Goal: Task Accomplishment & Management: Manage account settings

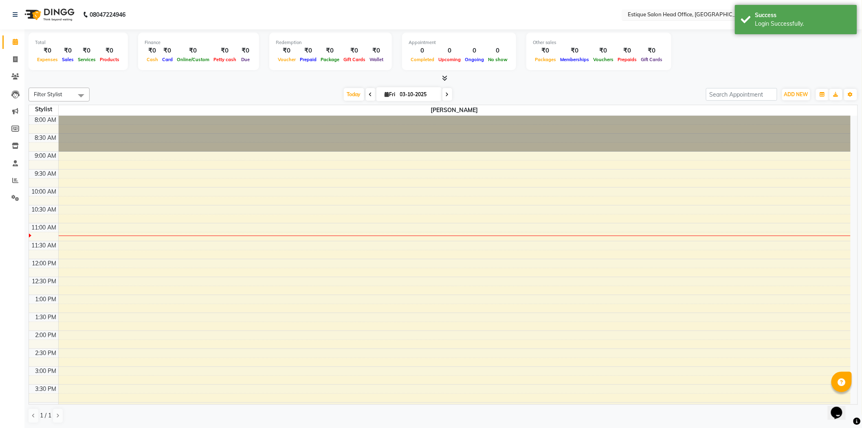
click at [677, 13] on input "text" at bounding box center [685, 15] width 118 height 8
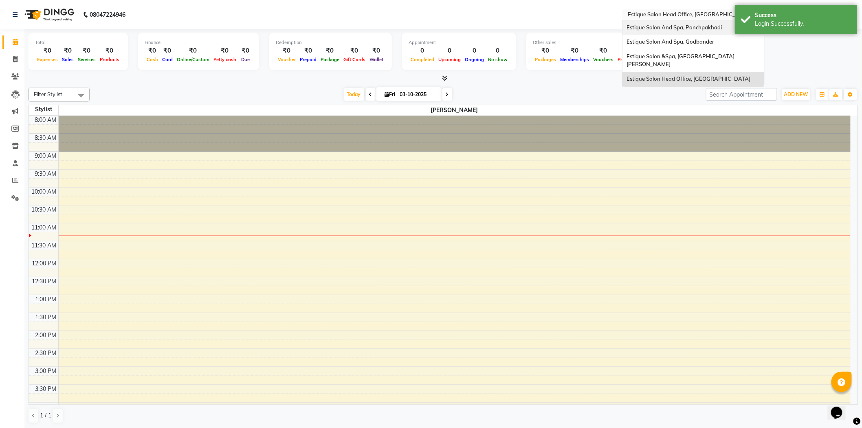
click at [677, 29] on span "Estique Salon And Spa, Panchpakhadi" at bounding box center [674, 27] width 95 height 7
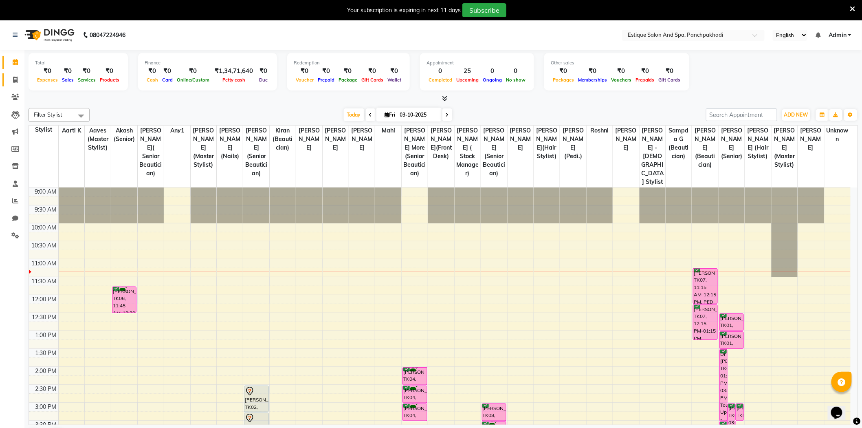
drag, startPoint x: 15, startPoint y: 79, endPoint x: 125, endPoint y: 46, distance: 114.5
click at [15, 79] on icon at bounding box center [15, 80] width 4 height 6
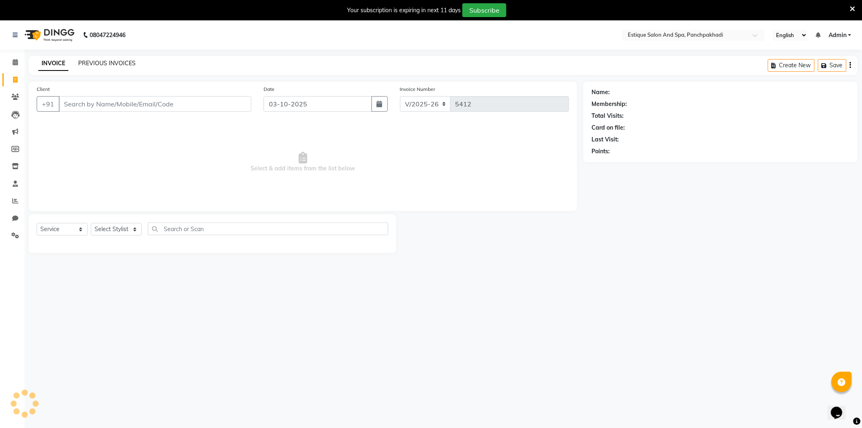
click at [104, 62] on link "PREVIOUS INVOICES" at bounding box center [106, 63] width 57 height 7
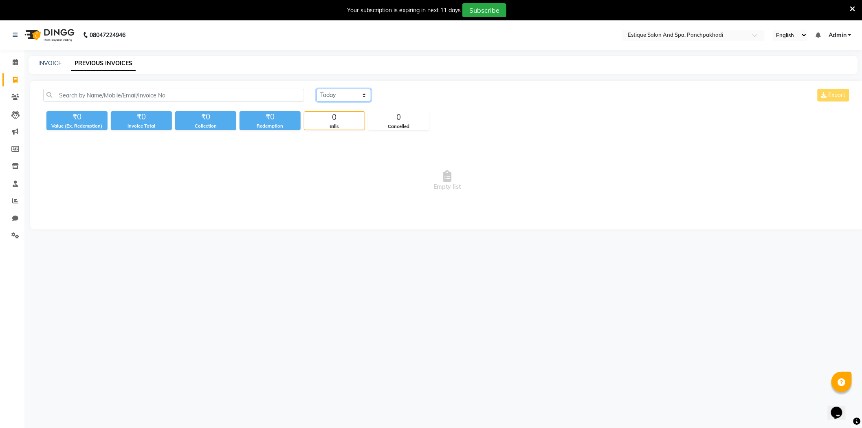
click at [339, 96] on select "Today Yesterday Custom Range" at bounding box center [344, 95] width 55 height 13
select select "range"
click at [317, 89] on select "Today Yesterday Custom Range" at bounding box center [344, 95] width 55 height 13
click at [403, 95] on input "03-10-2025" at bounding box center [410, 95] width 57 height 11
select select "10"
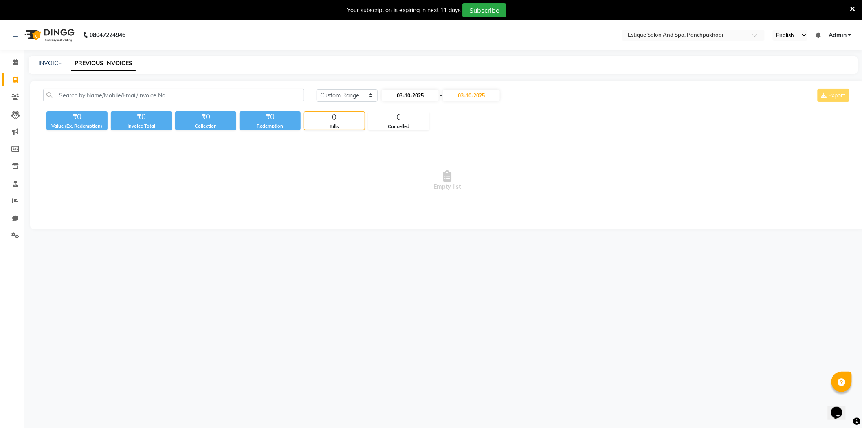
select select "2025"
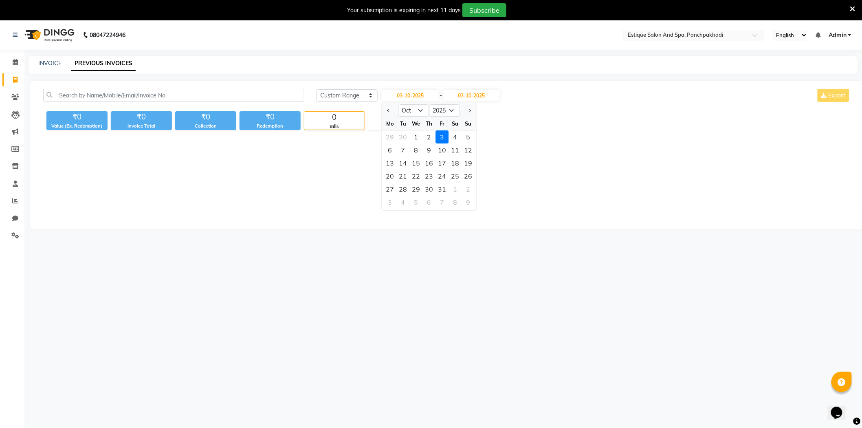
click at [381, 109] on ngb-datepicker "Jan Feb Mar Apr May Jun Jul Aug Sep Oct Nov Dec 2015 2016 2017 2018 2019 2020 2…" at bounding box center [428, 156] width 95 height 109
click at [390, 109] on span "Previous month" at bounding box center [388, 110] width 3 height 3
select select "9"
drag, startPoint x: 384, startPoint y: 137, endPoint x: 390, endPoint y: 136, distance: 6.2
click at [385, 137] on div "1" at bounding box center [390, 136] width 13 height 13
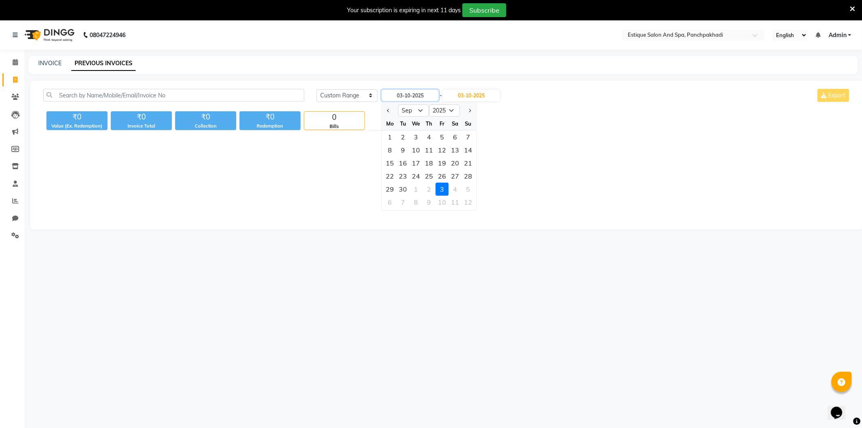
type input "01-09-2025"
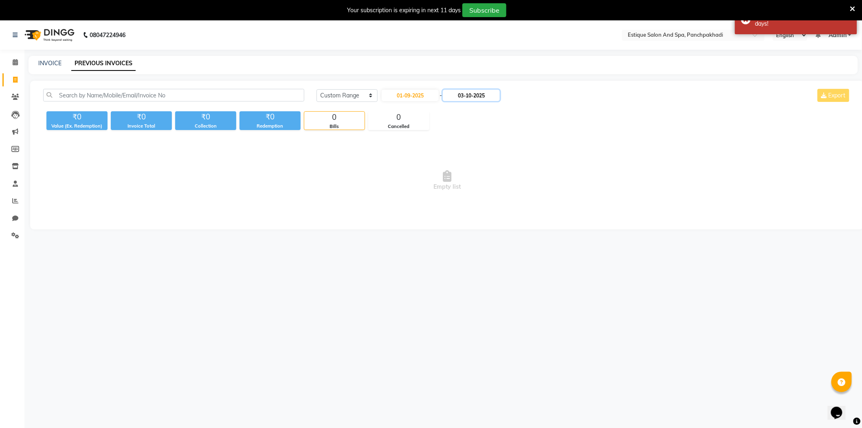
click at [471, 95] on input "03-10-2025" at bounding box center [471, 95] width 57 height 11
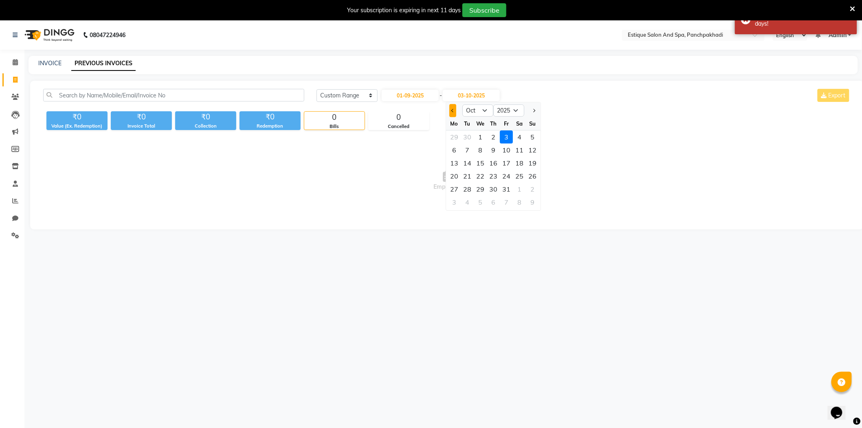
click at [452, 110] on button "Previous month" at bounding box center [453, 110] width 7 height 13
select select "9"
click at [470, 185] on div "30" at bounding box center [467, 189] width 13 height 13
type input "30-09-2025"
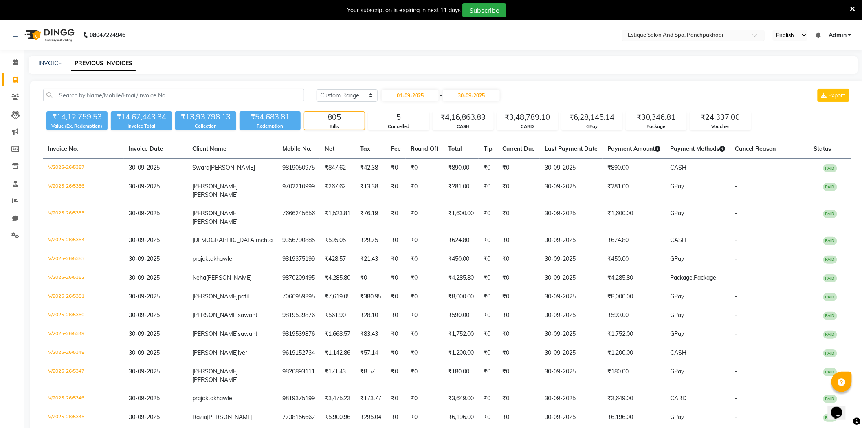
click at [749, 33] on div at bounding box center [693, 36] width 143 height 8
click at [15, 197] on span at bounding box center [15, 200] width 14 height 9
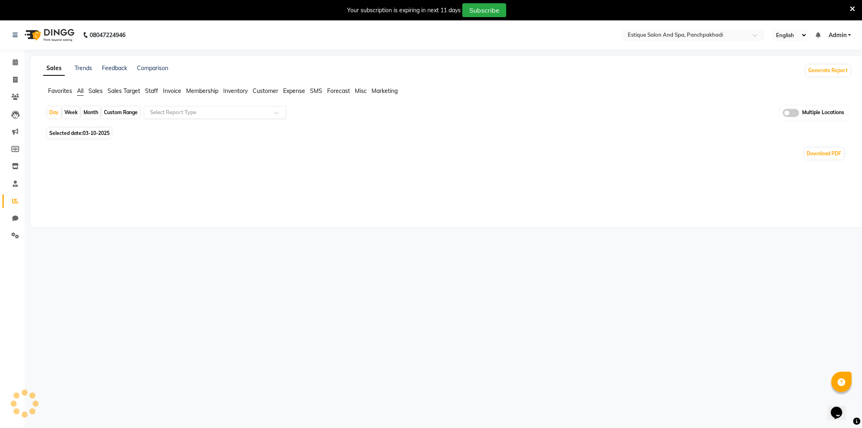
click at [186, 107] on div "Select Report Type" at bounding box center [215, 112] width 143 height 13
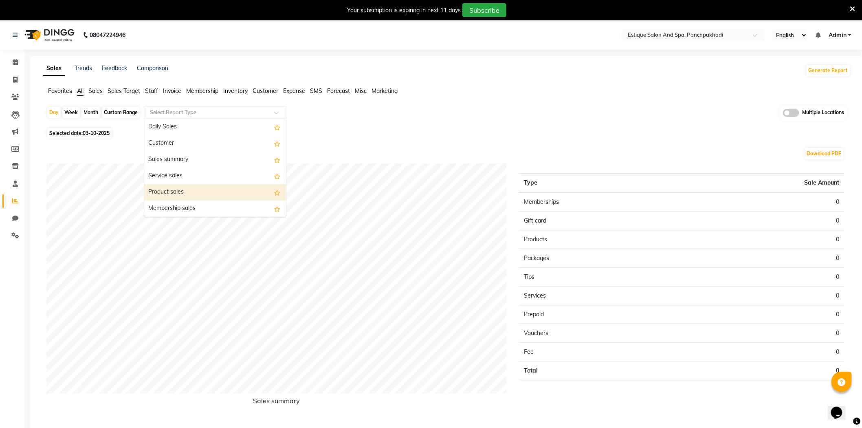
click at [174, 194] on div "Product sales" at bounding box center [215, 192] width 142 height 16
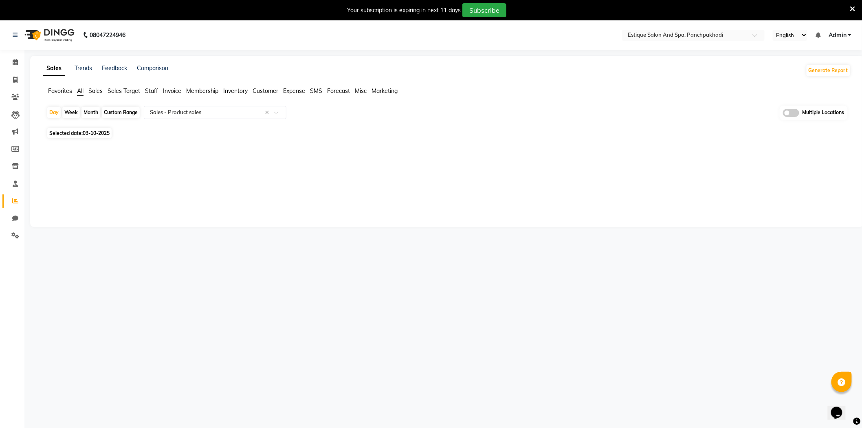
click at [94, 109] on div "Month" at bounding box center [91, 112] width 19 height 11
select select "10"
select select "2025"
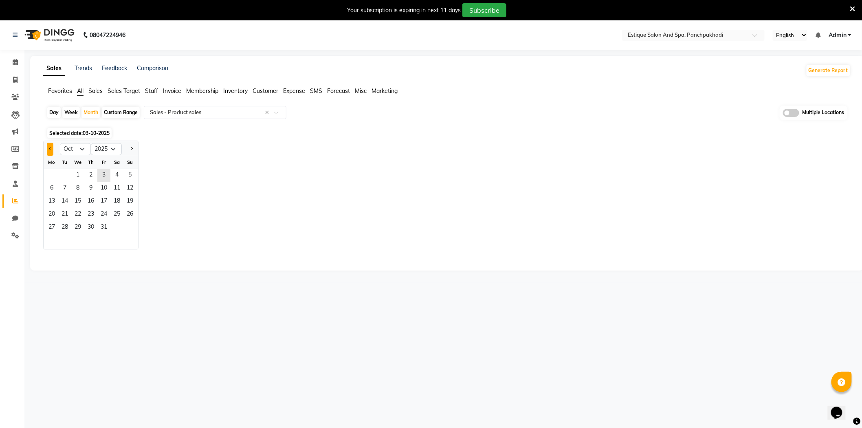
click at [53, 145] on button "Previous month" at bounding box center [50, 149] width 7 height 13
select select "9"
click at [55, 173] on span "1" at bounding box center [51, 175] width 13 height 13
select select "full_report"
select select "csv"
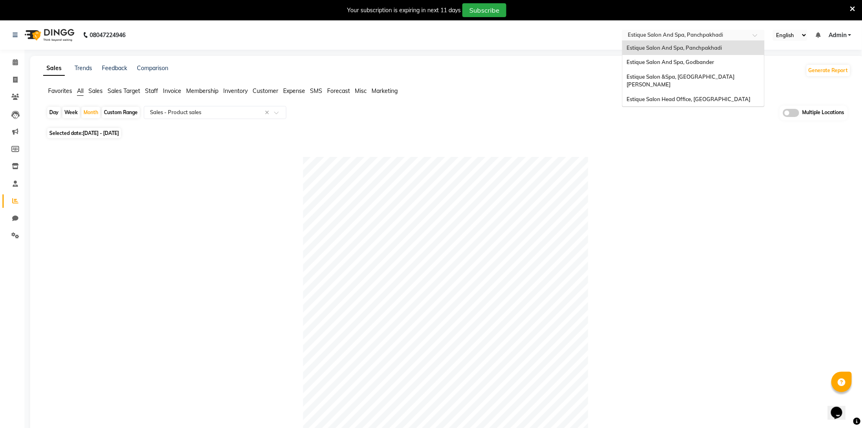
click at [713, 37] on input "text" at bounding box center [685, 36] width 118 height 8
click at [705, 75] on span "Estique Salon &Spa, [GEOGRAPHIC_DATA][PERSON_NAME]" at bounding box center [681, 80] width 108 height 15
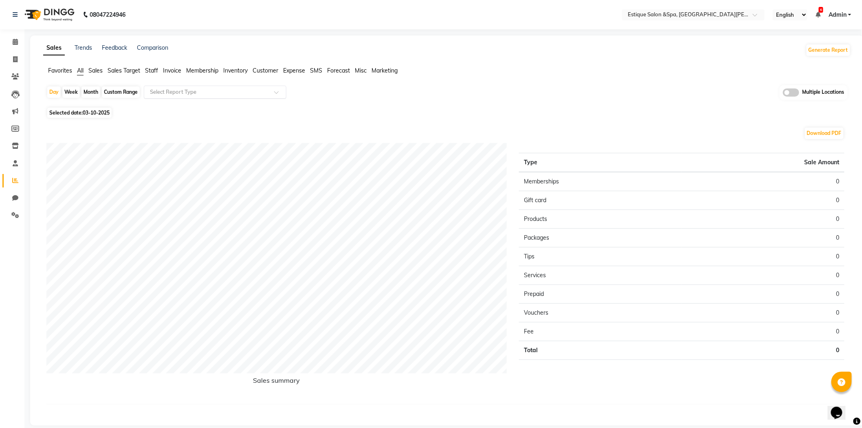
click at [169, 92] on input "text" at bounding box center [206, 92] width 117 height 8
click at [166, 170] on div "Product sales" at bounding box center [215, 172] width 142 height 16
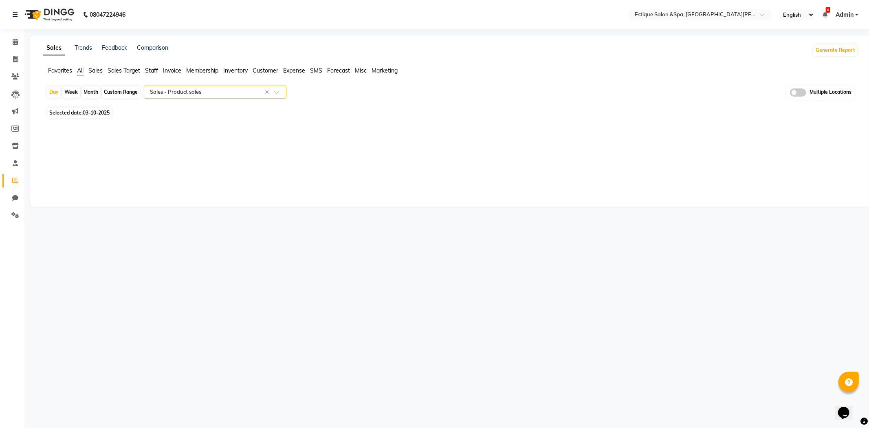
click at [93, 92] on div "Month" at bounding box center [91, 91] width 19 height 11
select select "10"
select select "2025"
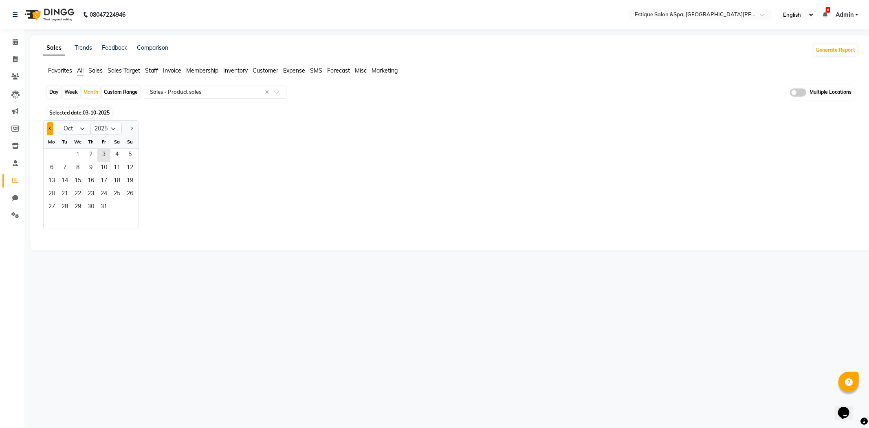
click at [50, 128] on span "Previous month" at bounding box center [50, 128] width 3 height 3
select select "9"
click at [54, 157] on span "1" at bounding box center [51, 155] width 13 height 13
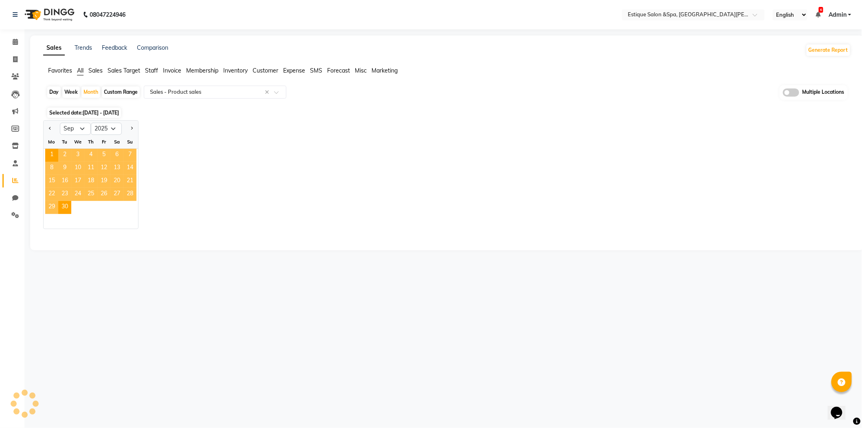
select select "full_report"
select select "csv"
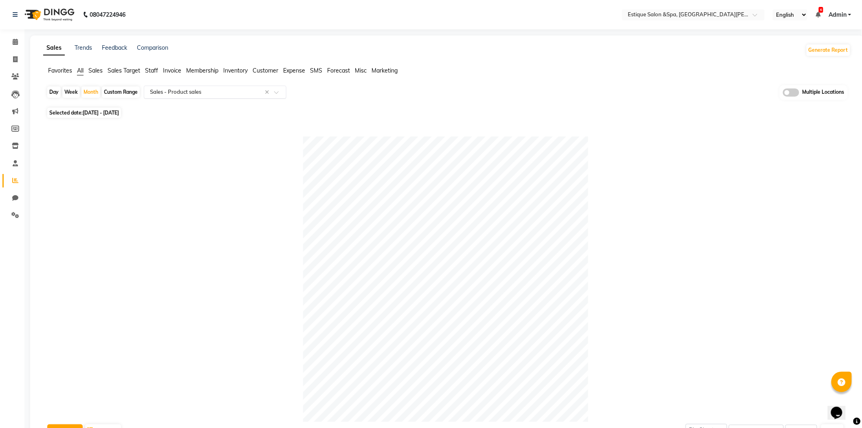
click at [229, 90] on input "text" at bounding box center [206, 92] width 117 height 8
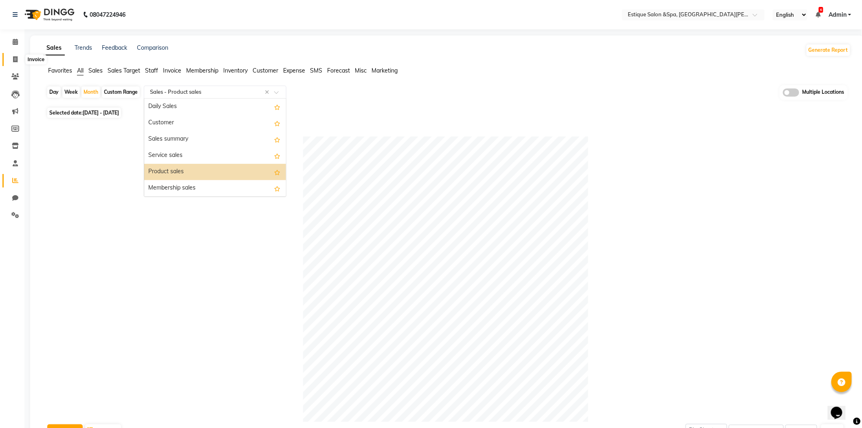
click at [17, 56] on icon at bounding box center [15, 59] width 4 height 6
select select "service"
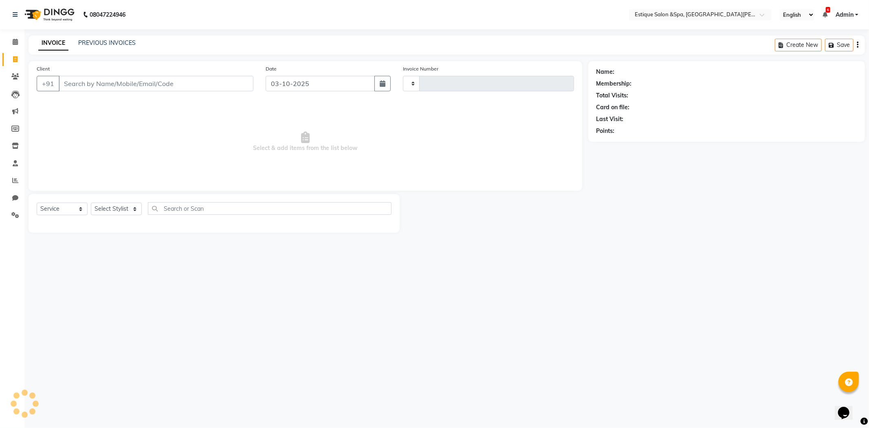
type input "2891"
select select "3928"
click at [106, 44] on link "PREVIOUS INVOICES" at bounding box center [106, 42] width 57 height 7
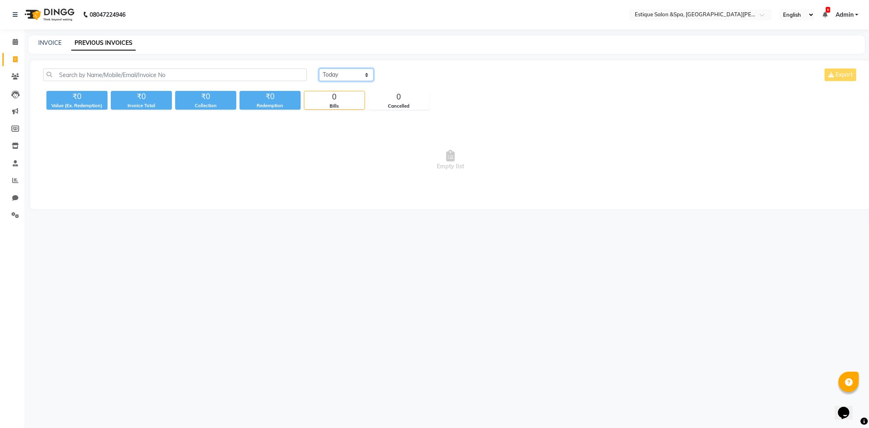
click at [344, 73] on select "[DATE] [DATE] Custom Range" at bounding box center [346, 74] width 55 height 13
select select "range"
click at [319, 68] on select "[DATE] [DATE] Custom Range" at bounding box center [346, 74] width 55 height 13
click at [406, 74] on input "03-10-2025" at bounding box center [412, 74] width 57 height 11
select select "10"
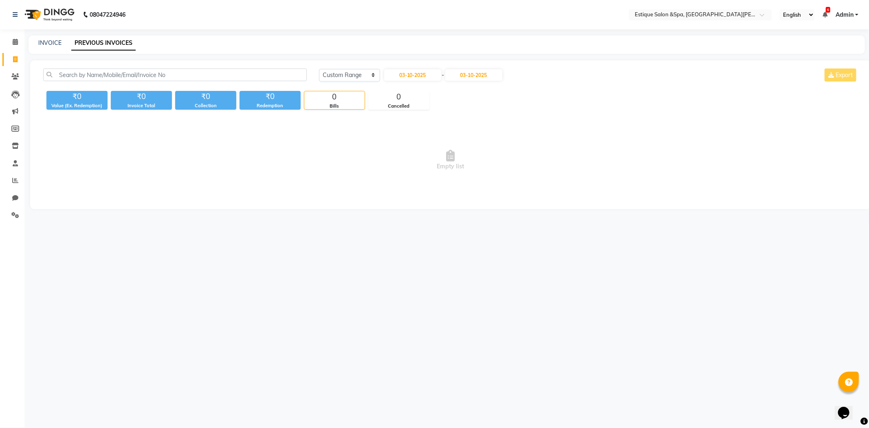
select select "2025"
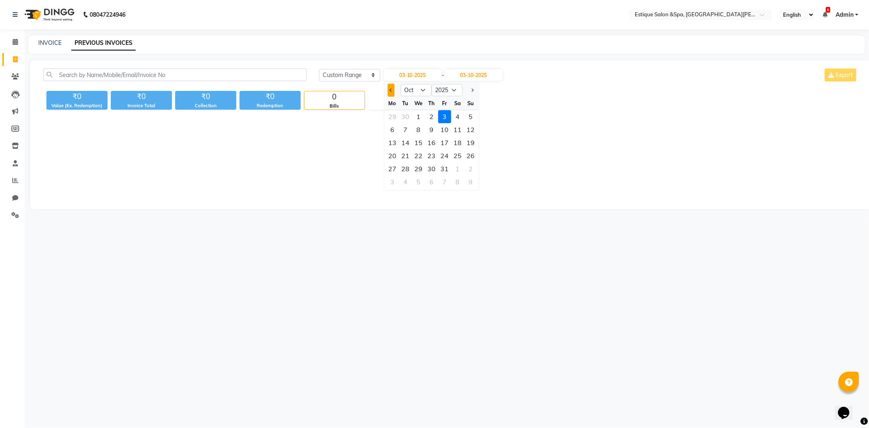
click at [389, 87] on button "Previous month" at bounding box center [391, 90] width 7 height 13
select select "9"
click at [389, 116] on div "1" at bounding box center [392, 116] width 13 height 13
type input "01-09-2025"
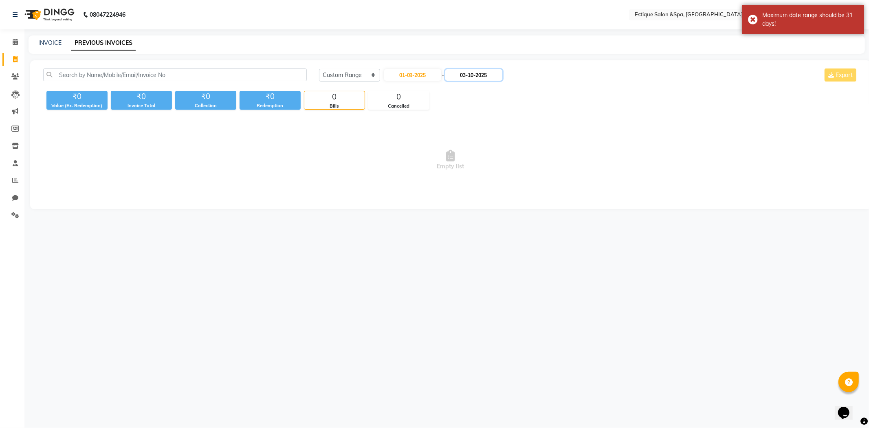
click at [478, 77] on input "03-10-2025" at bounding box center [473, 74] width 57 height 11
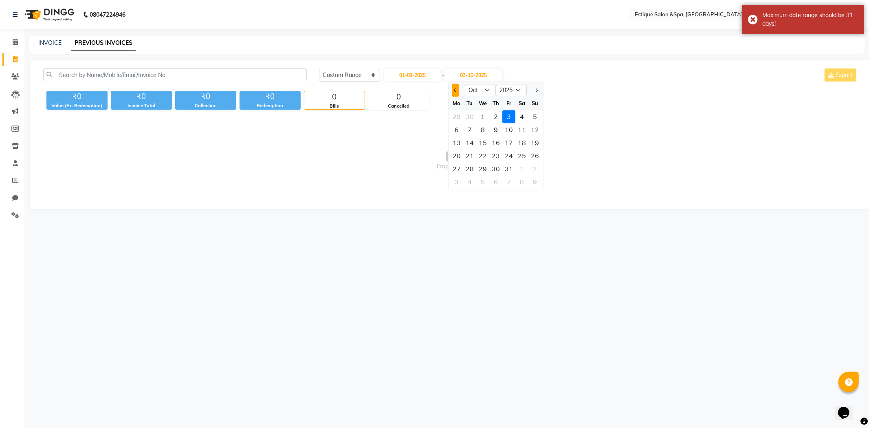
click at [455, 90] on span "Previous month" at bounding box center [455, 89] width 3 height 3
select select "9"
click at [467, 169] on div "30" at bounding box center [469, 168] width 13 height 13
type input "30-09-2025"
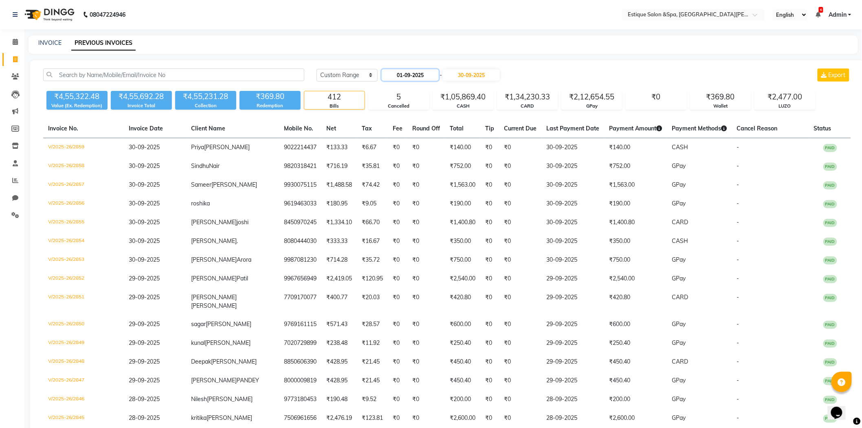
click at [407, 77] on input "01-09-2025" at bounding box center [410, 74] width 57 height 11
select select "9"
select select "2025"
click at [410, 90] on select "Jan Feb Mar Apr May Jun Jul Aug Sep Oct Nov Dec" at bounding box center [413, 90] width 31 height 12
click at [412, 90] on select "Jan Feb Mar Apr May Jun Jul Aug Sep Oct Nov Dec" at bounding box center [413, 90] width 31 height 12
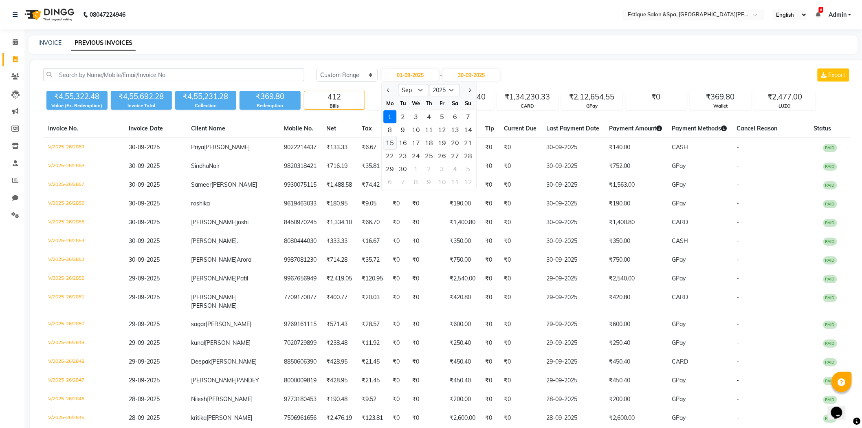
click at [394, 140] on div "15" at bounding box center [390, 142] width 13 height 13
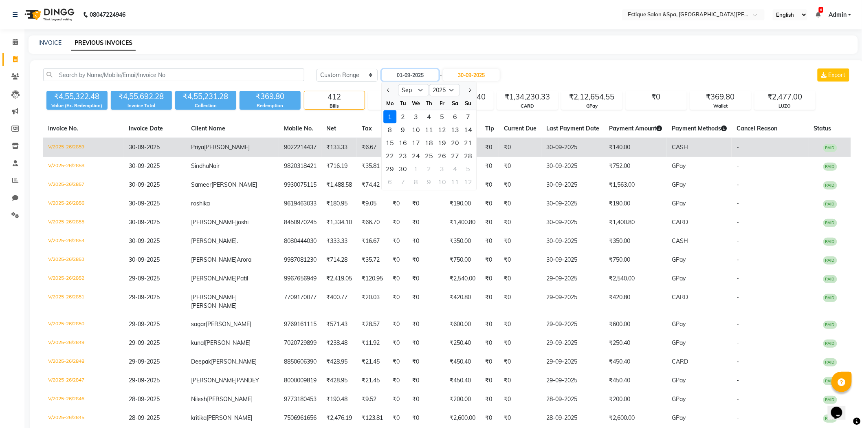
type input "15-09-2025"
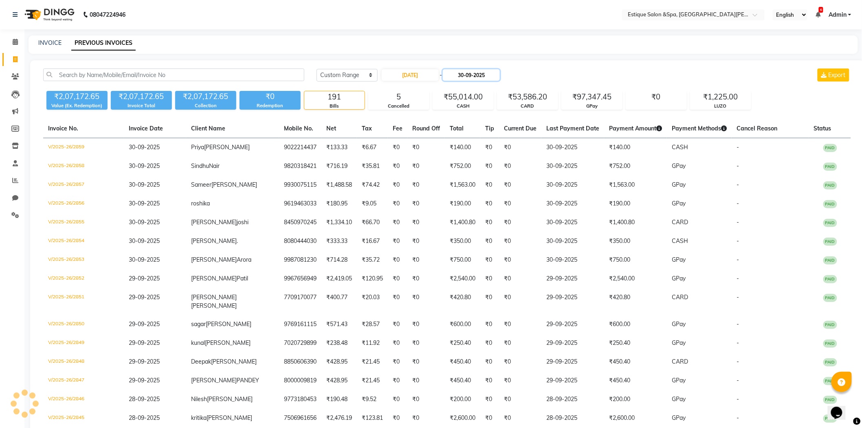
click at [468, 72] on input "30-09-2025" at bounding box center [471, 74] width 57 height 11
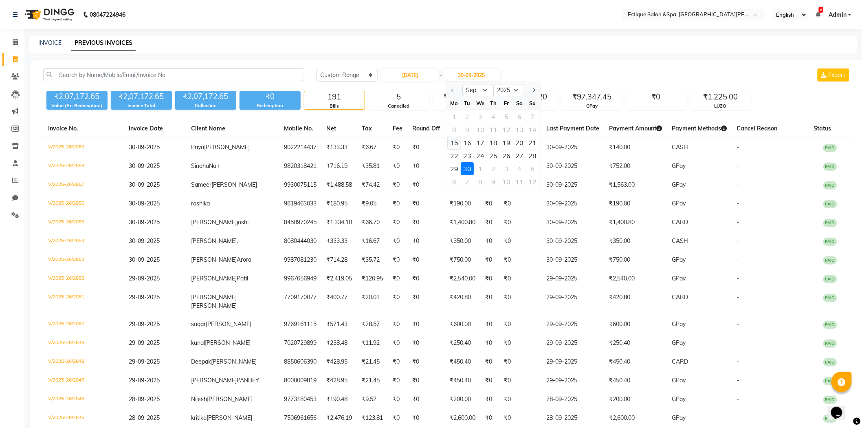
click at [451, 138] on div "15" at bounding box center [454, 142] width 13 height 13
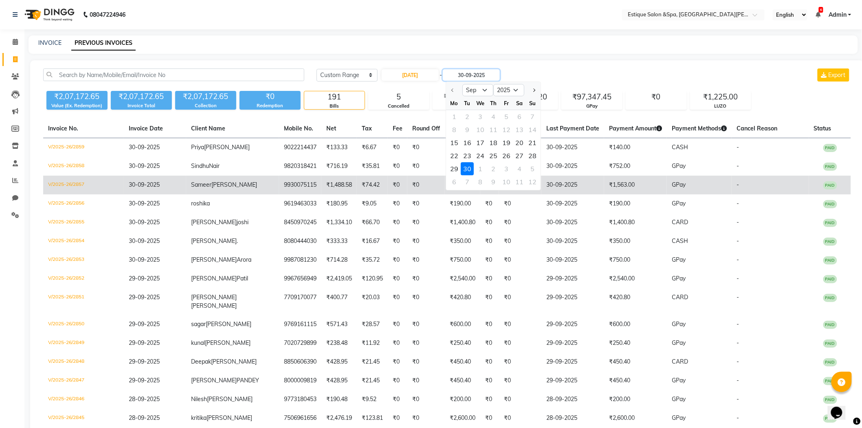
type input "15-09-2025"
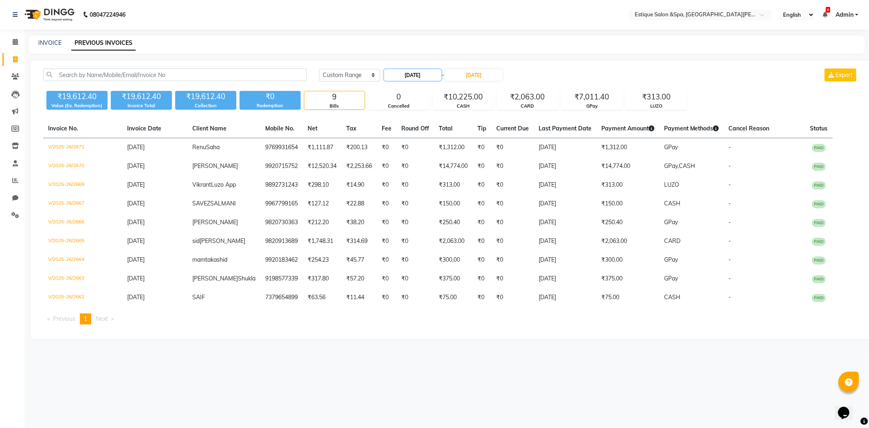
click at [415, 76] on input "15-09-2025" at bounding box center [412, 74] width 57 height 11
select select "9"
select select "2025"
drag, startPoint x: 404, startPoint y: 141, endPoint x: 451, endPoint y: 86, distance: 71.9
click at [404, 140] on div "16" at bounding box center [405, 142] width 13 height 13
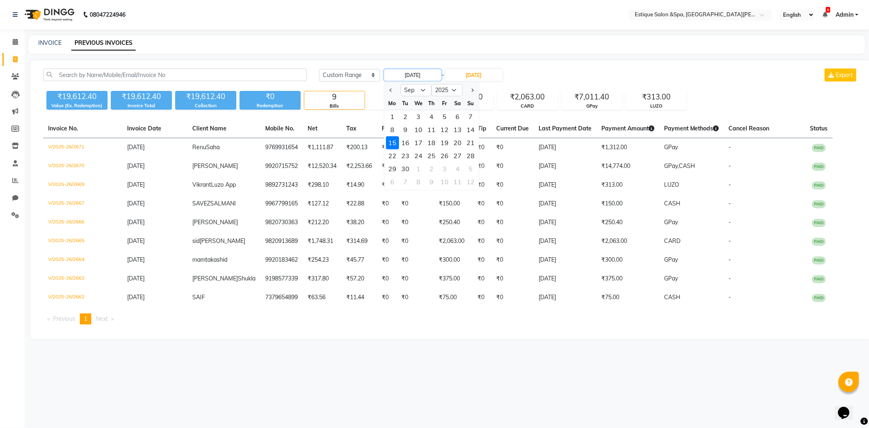
type input "16-09-2025"
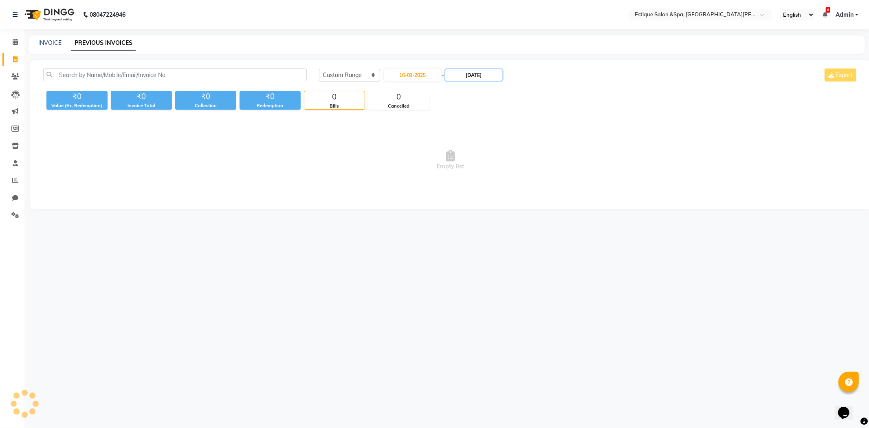
click at [466, 71] on input "15-09-2025" at bounding box center [473, 74] width 57 height 11
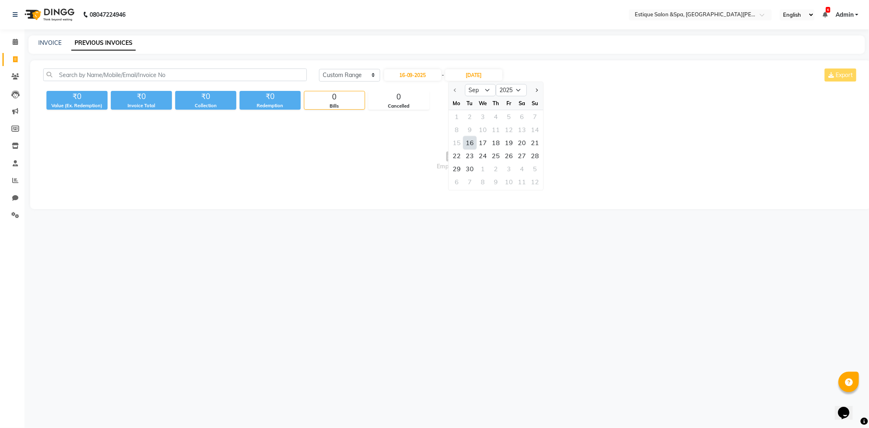
click at [473, 143] on div "16" at bounding box center [469, 142] width 13 height 13
type input "16-09-2025"
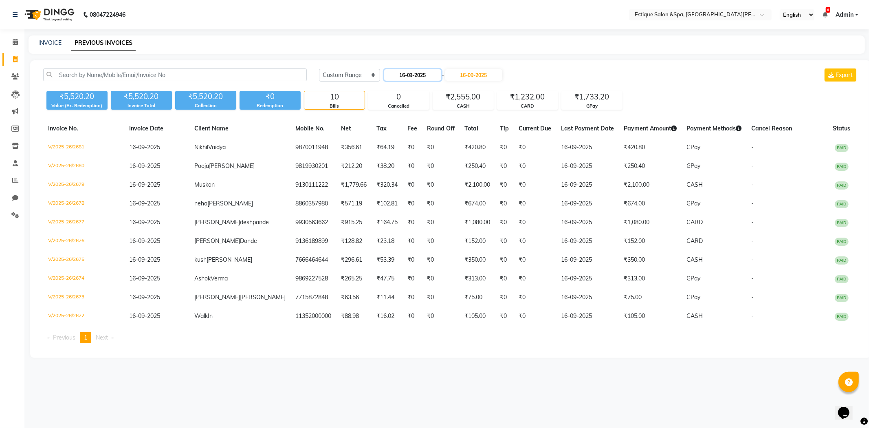
click at [412, 71] on input "16-09-2025" at bounding box center [412, 74] width 57 height 11
select select "9"
select select "2025"
click at [421, 142] on div "17" at bounding box center [418, 142] width 13 height 13
type input "17-09-2025"
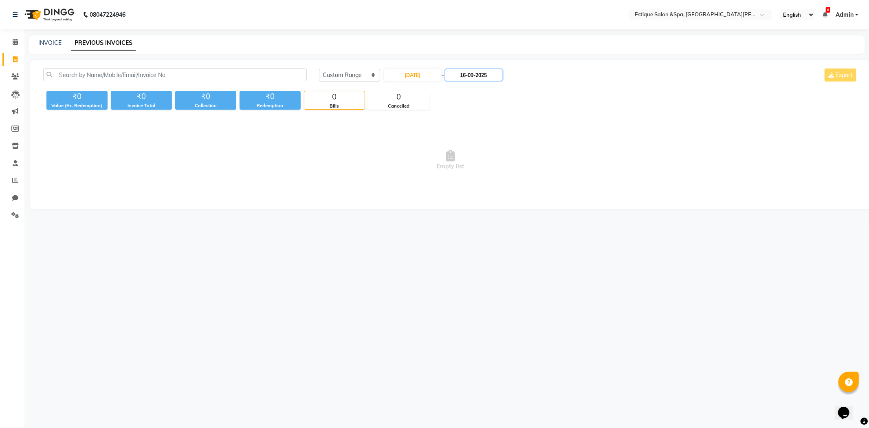
click at [482, 72] on input "16-09-2025" at bounding box center [473, 74] width 57 height 11
click at [481, 143] on div "17" at bounding box center [482, 142] width 13 height 13
type input "17-09-2025"
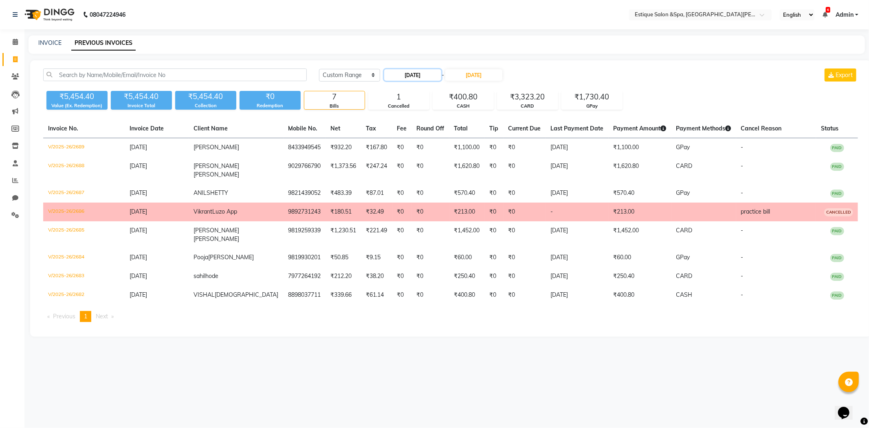
click at [410, 78] on input "17-09-2025" at bounding box center [412, 74] width 57 height 11
select select "9"
select select "2025"
click at [432, 141] on div "18" at bounding box center [431, 142] width 13 height 13
type input "18-09-2025"
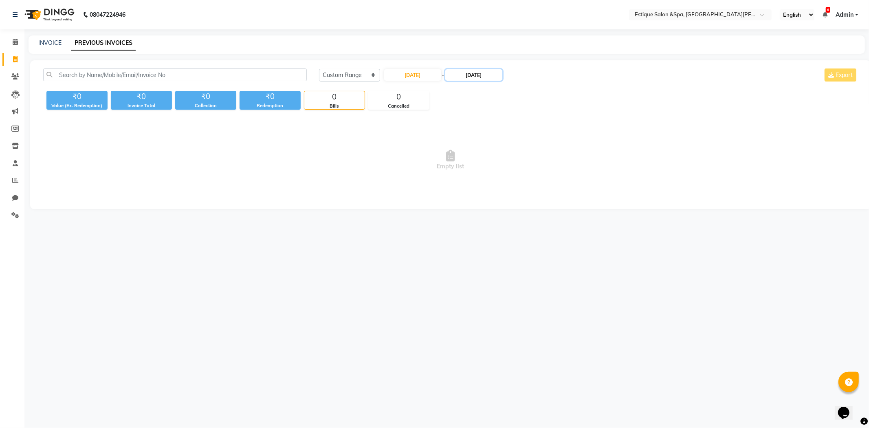
click at [474, 76] on input "17-09-2025" at bounding box center [473, 74] width 57 height 11
click at [495, 141] on div "18" at bounding box center [495, 142] width 13 height 13
type input "18-09-2025"
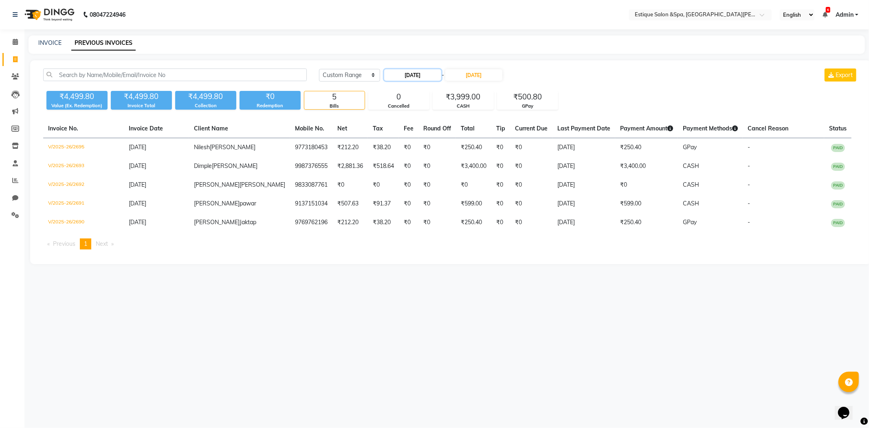
click at [409, 76] on input "18-09-2025" at bounding box center [412, 74] width 57 height 11
select select "9"
select select "2025"
drag, startPoint x: 447, startPoint y: 145, endPoint x: 474, endPoint y: 92, distance: 59.8
click at [447, 141] on div "19" at bounding box center [444, 142] width 13 height 13
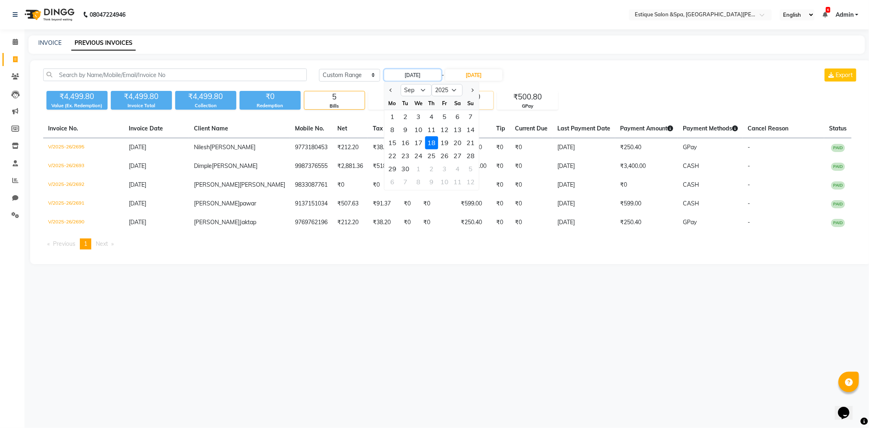
type input "19-09-2025"
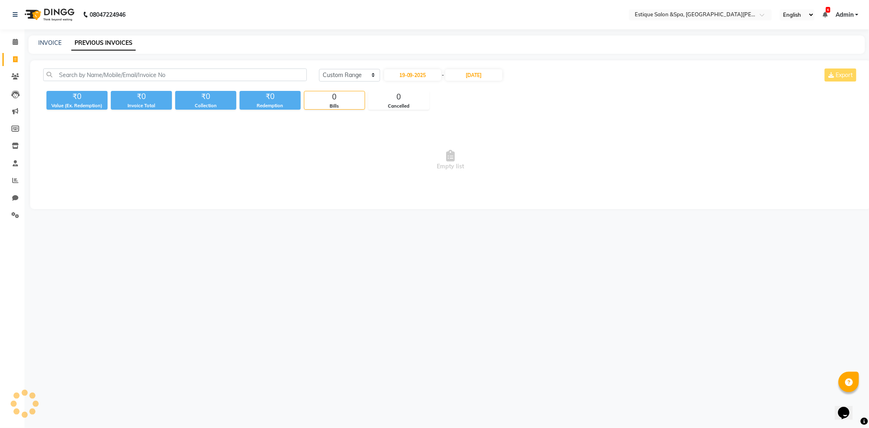
click at [481, 82] on div "Today Yesterday Custom Range 19-09-2025 - 18-09-2025 Export" at bounding box center [588, 77] width 551 height 19
click at [476, 70] on input "18-09-2025" at bounding box center [473, 74] width 57 height 11
click at [507, 141] on div "19" at bounding box center [509, 142] width 13 height 13
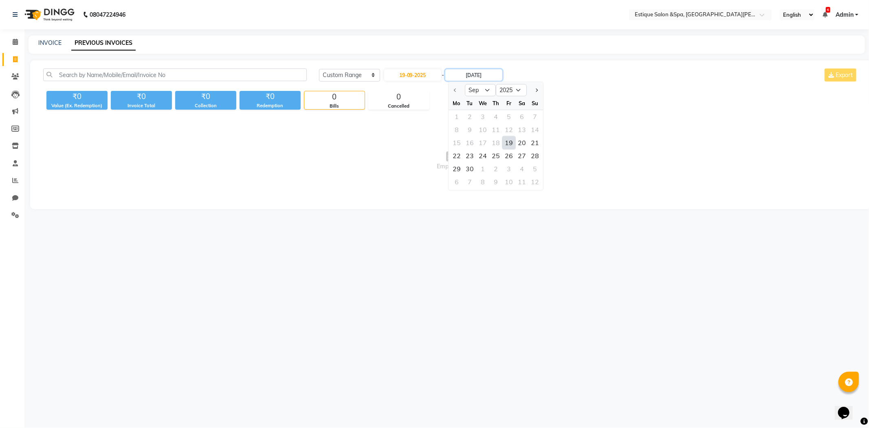
type input "19-09-2025"
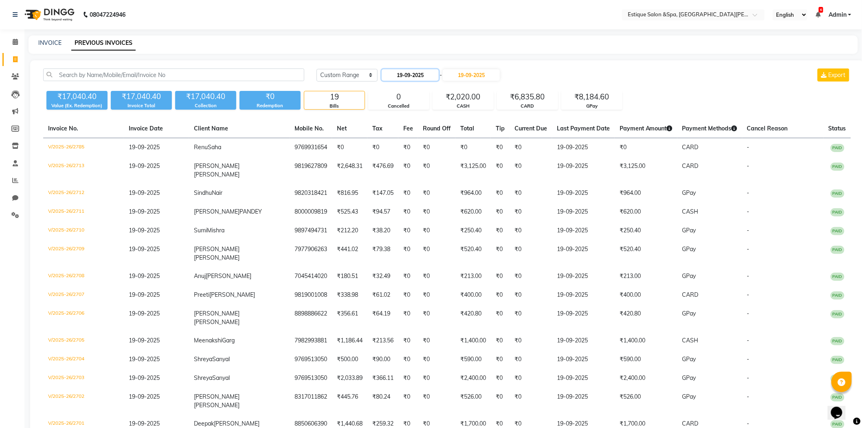
click at [408, 78] on input "19-09-2025" at bounding box center [410, 74] width 57 height 11
select select "9"
select select "2025"
click at [454, 148] on div "20" at bounding box center [455, 142] width 13 height 13
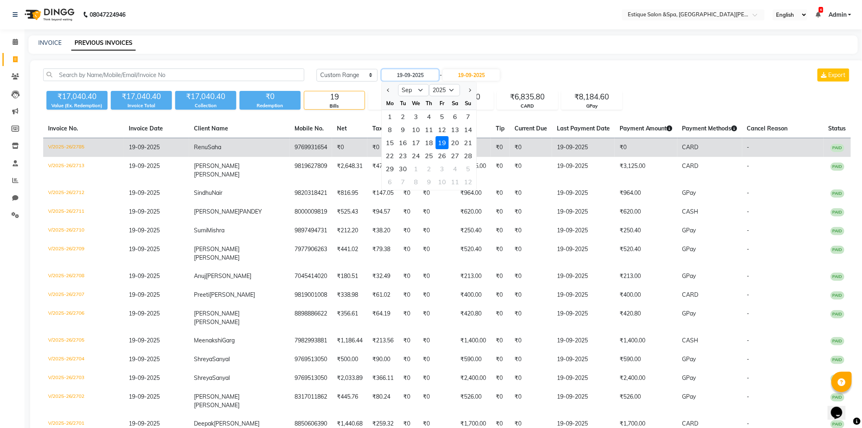
type input "20-09-2025"
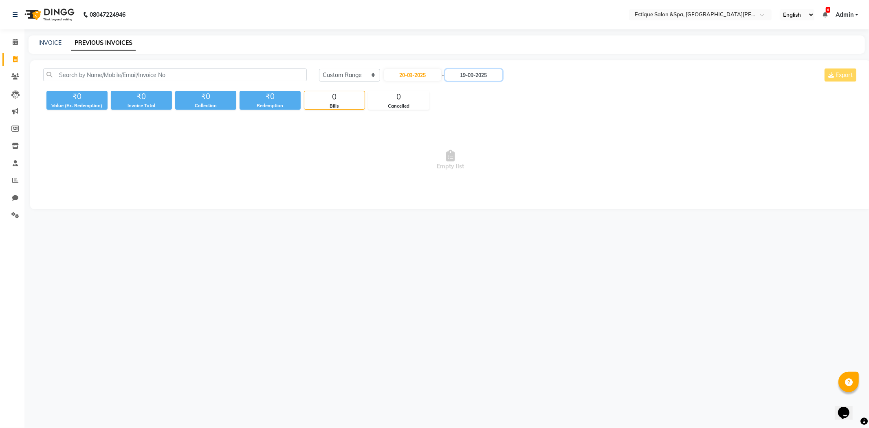
click at [473, 80] on input "19-09-2025" at bounding box center [473, 74] width 57 height 11
click at [520, 140] on div "20" at bounding box center [522, 142] width 13 height 13
type input "20-09-2025"
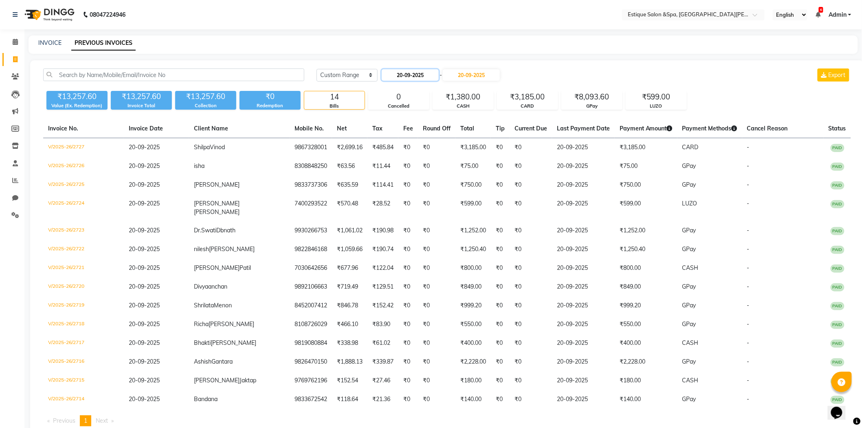
click at [426, 78] on input "20-09-2025" at bounding box center [410, 74] width 57 height 11
select select "9"
select select "2025"
click at [469, 142] on div "21" at bounding box center [468, 142] width 13 height 13
type input "21-09-2025"
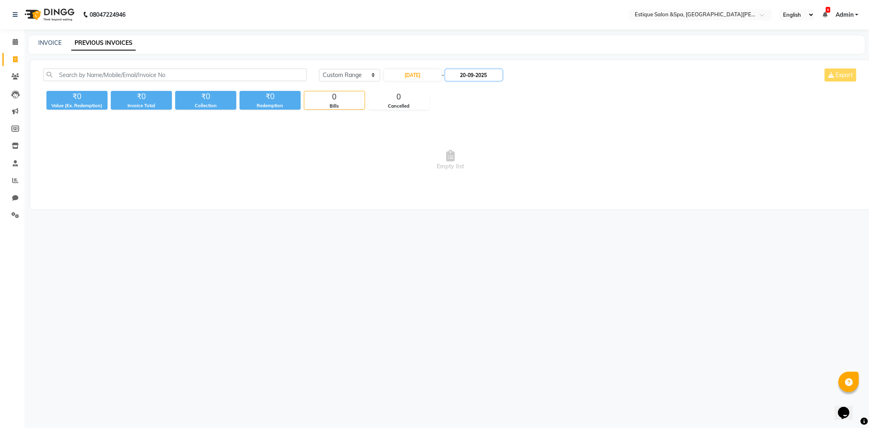
click at [478, 71] on input "20-09-2025" at bounding box center [473, 74] width 57 height 11
click at [533, 141] on div "21" at bounding box center [535, 142] width 13 height 13
type input "21-09-2025"
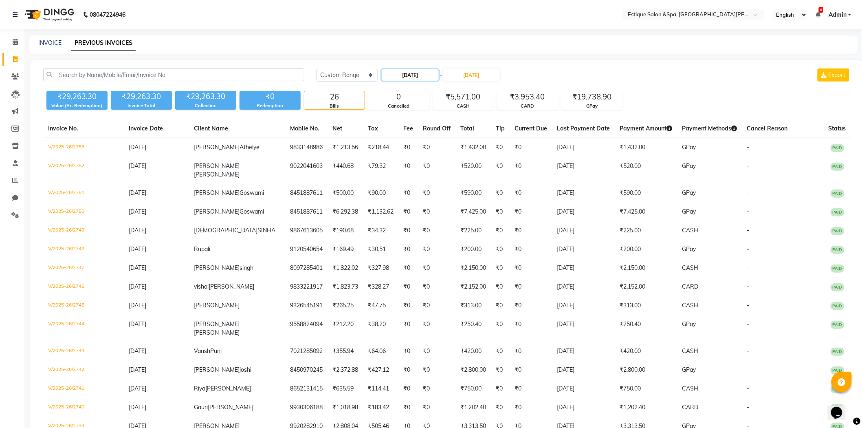
click at [419, 76] on input "21-09-2025" at bounding box center [410, 74] width 57 height 11
select select "9"
select select "2025"
drag, startPoint x: 394, startPoint y: 155, endPoint x: 451, endPoint y: 95, distance: 83.3
click at [396, 153] on div "22" at bounding box center [390, 155] width 13 height 13
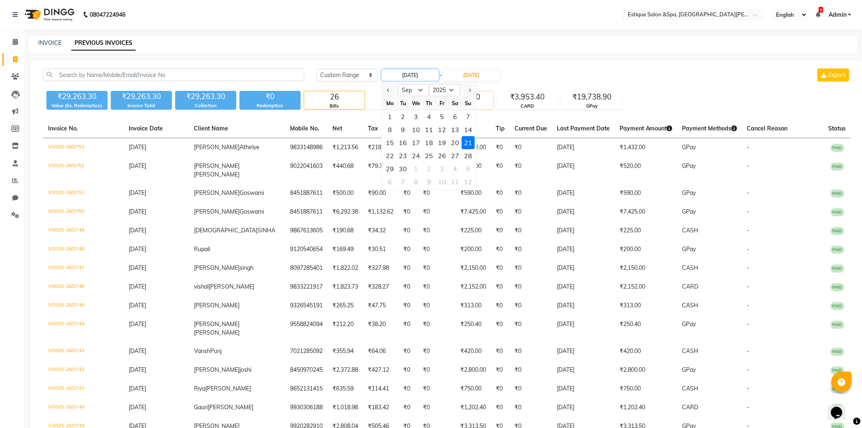
type input "22-09-2025"
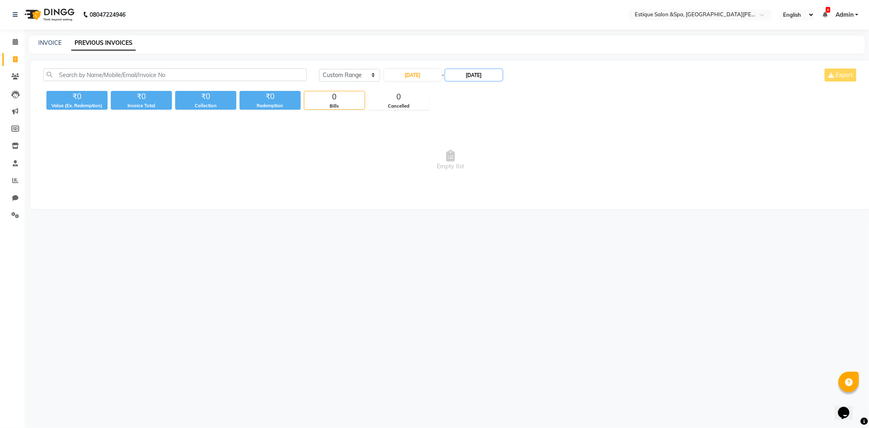
click at [478, 80] on input "21-09-2025" at bounding box center [473, 74] width 57 height 11
click at [458, 156] on div "22" at bounding box center [456, 155] width 13 height 13
type input "22-09-2025"
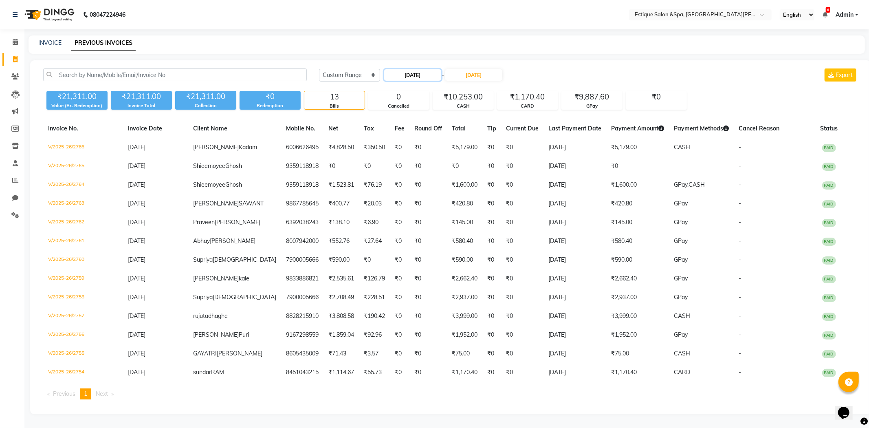
click at [400, 74] on input "22-09-2025" at bounding box center [412, 74] width 57 height 11
select select "9"
select select "2025"
click at [408, 156] on div "23" at bounding box center [405, 155] width 13 height 13
type input "23-09-2025"
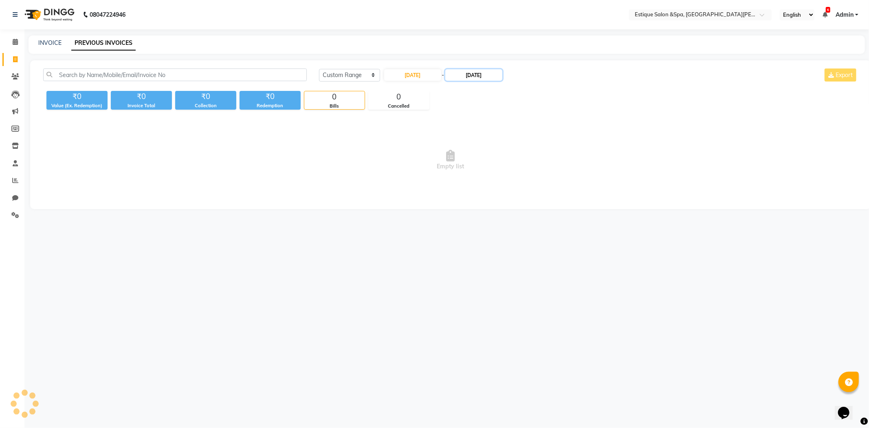
click at [476, 72] on input "22-09-2025" at bounding box center [473, 74] width 57 height 11
click at [470, 154] on div "23" at bounding box center [469, 155] width 13 height 13
type input "23-09-2025"
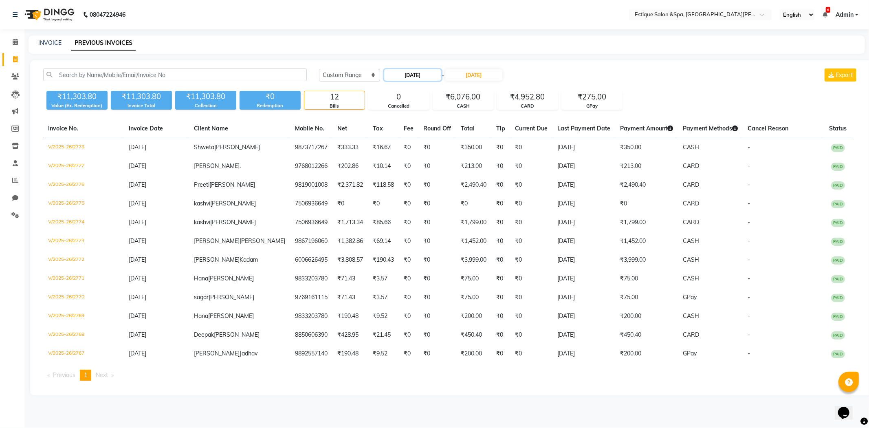
click at [404, 72] on input "23-09-2025" at bounding box center [412, 74] width 57 height 11
select select "9"
select select "2025"
click at [419, 155] on div "24" at bounding box center [418, 155] width 13 height 13
type input "24-09-2025"
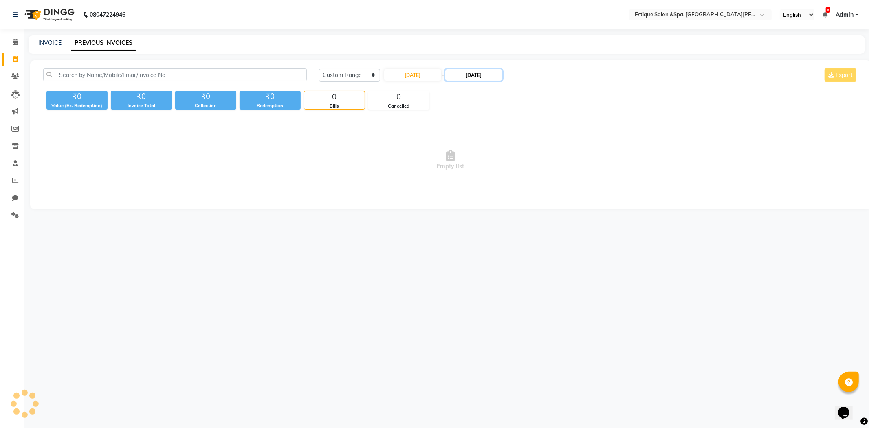
click at [475, 70] on input "23-09-2025" at bounding box center [473, 74] width 57 height 11
click at [483, 155] on div "24" at bounding box center [482, 155] width 13 height 13
type input "24-09-2025"
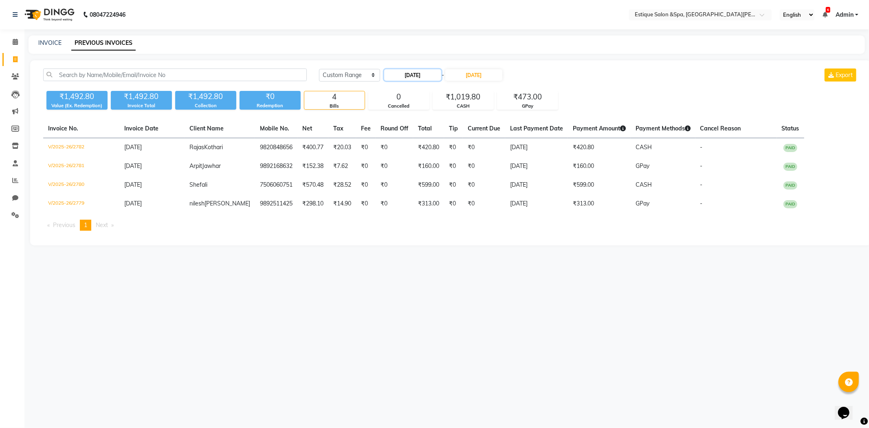
click at [416, 73] on input "24-09-2025" at bounding box center [412, 74] width 57 height 11
select select "9"
select select "2025"
click at [426, 156] on div "25" at bounding box center [431, 155] width 13 height 13
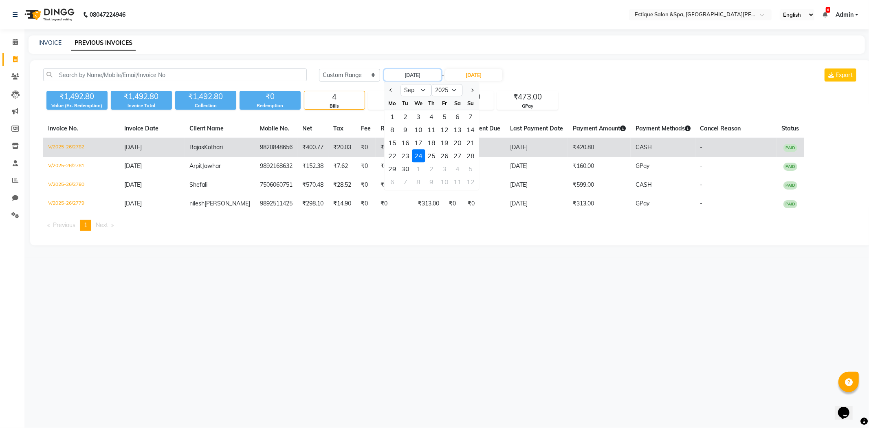
type input "25-09-2025"
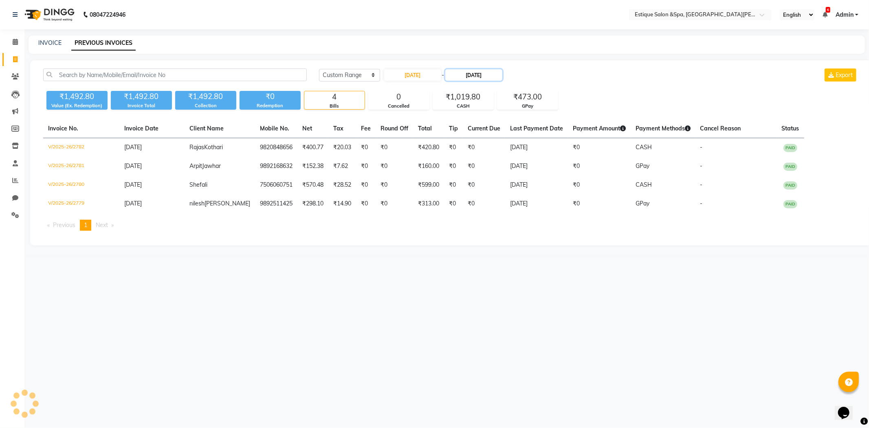
click at [471, 74] on input "24-09-2025" at bounding box center [473, 74] width 57 height 11
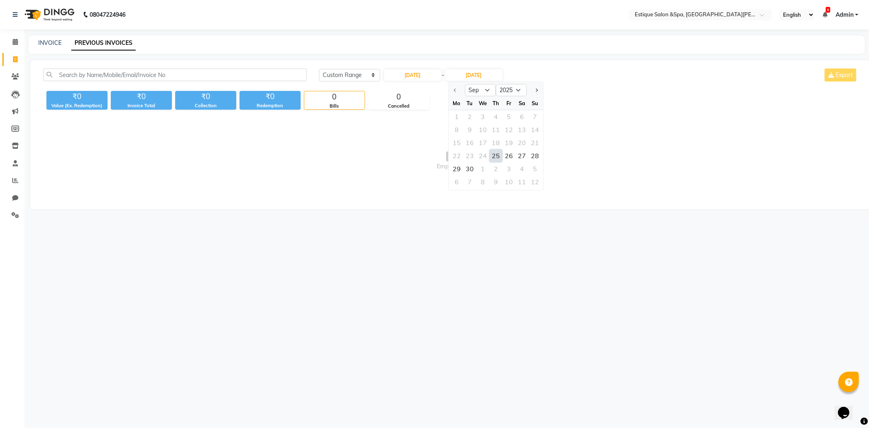
click at [496, 156] on div "25" at bounding box center [495, 155] width 13 height 13
type input "25-09-2025"
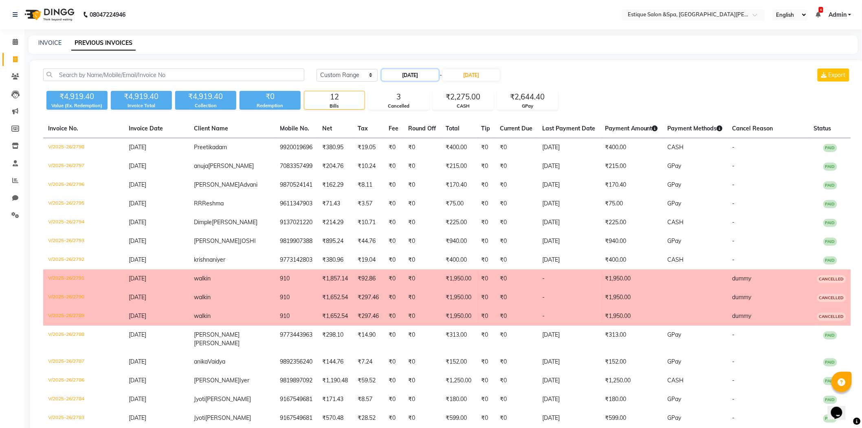
click at [433, 78] on input "25-09-2025" at bounding box center [410, 74] width 57 height 11
select select "9"
select select "2025"
drag, startPoint x: 441, startPoint y: 158, endPoint x: 461, endPoint y: 115, distance: 47.6
click at [441, 158] on div "26" at bounding box center [442, 155] width 13 height 13
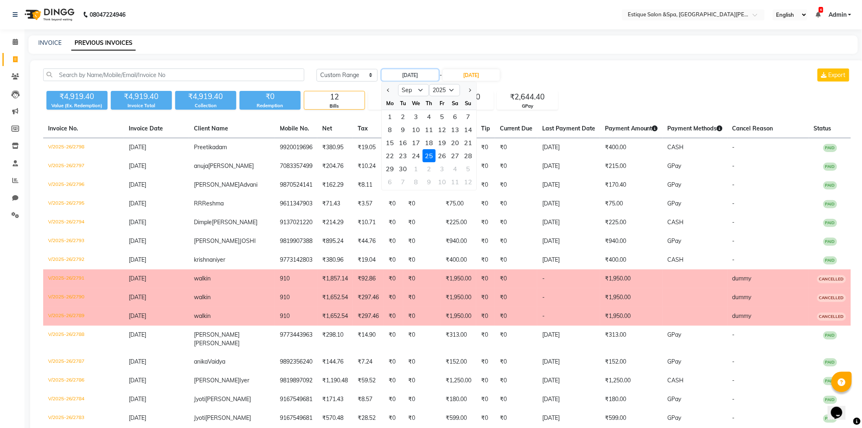
type input "26-09-2025"
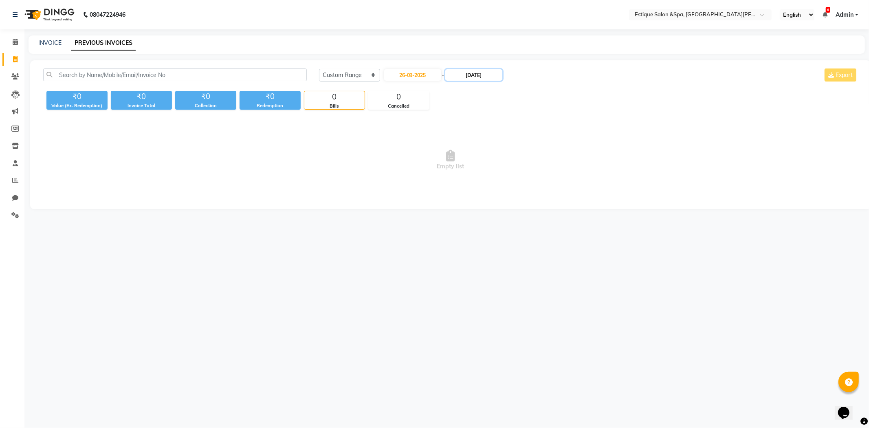
click at [473, 73] on input "25-09-2025" at bounding box center [473, 74] width 57 height 11
click at [503, 154] on div "26" at bounding box center [509, 155] width 13 height 13
type input "26-09-2025"
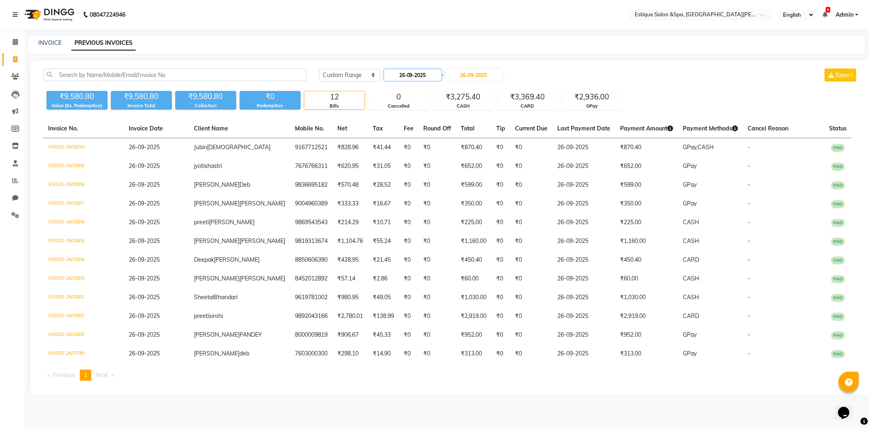
click at [416, 74] on input "26-09-2025" at bounding box center [412, 74] width 57 height 11
select select "9"
select select "2025"
drag, startPoint x: 457, startPoint y: 154, endPoint x: 475, endPoint y: 92, distance: 64.1
click at [458, 151] on div "27" at bounding box center [457, 155] width 13 height 13
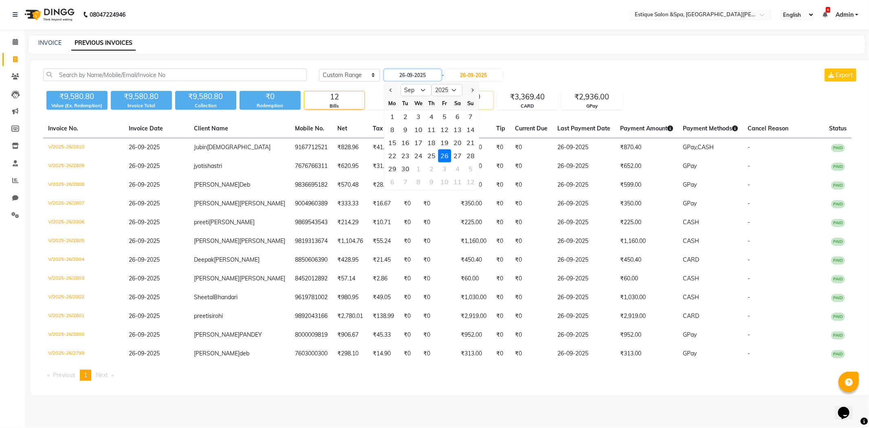
type input "27-09-2025"
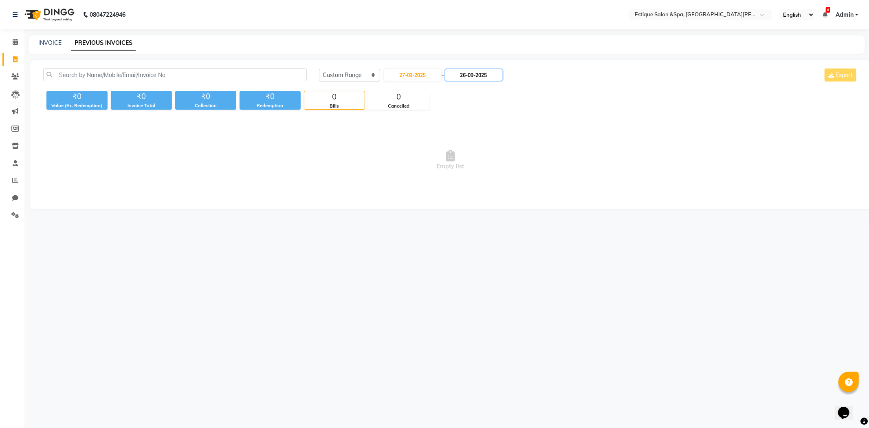
click at [478, 75] on input "26-09-2025" at bounding box center [473, 74] width 57 height 11
click at [528, 157] on div "27" at bounding box center [522, 155] width 13 height 13
type input "27-09-2025"
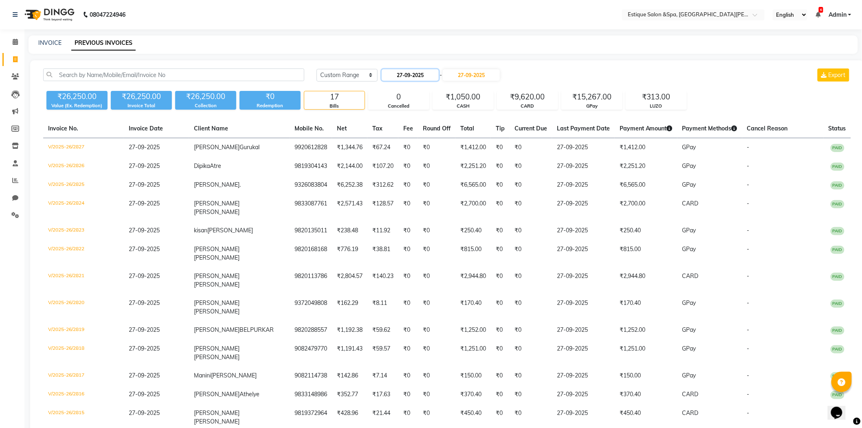
click at [405, 73] on input "27-09-2025" at bounding box center [410, 74] width 57 height 11
select select "9"
select select "2025"
click at [470, 152] on div "28" at bounding box center [468, 155] width 13 height 13
type input "28-09-2025"
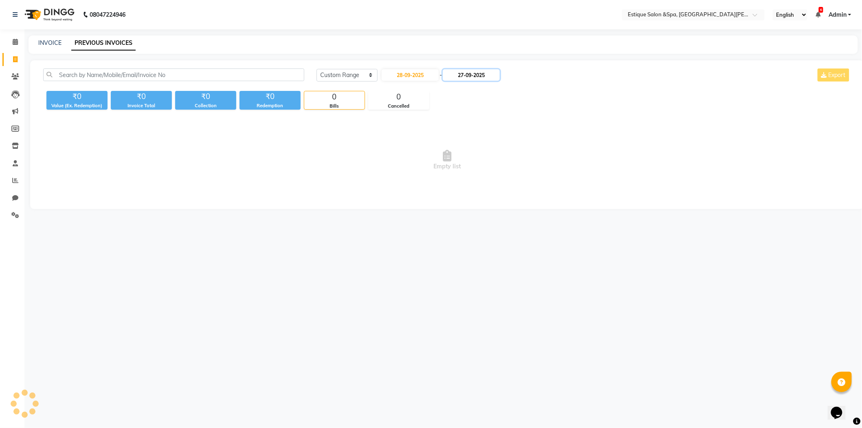
click at [476, 79] on input "27-09-2025" at bounding box center [471, 74] width 57 height 11
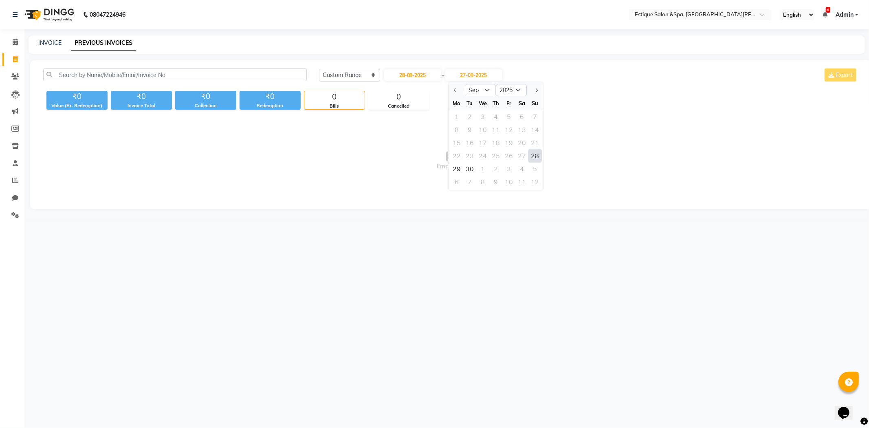
click at [536, 156] on div "28" at bounding box center [535, 155] width 13 height 13
type input "28-09-2025"
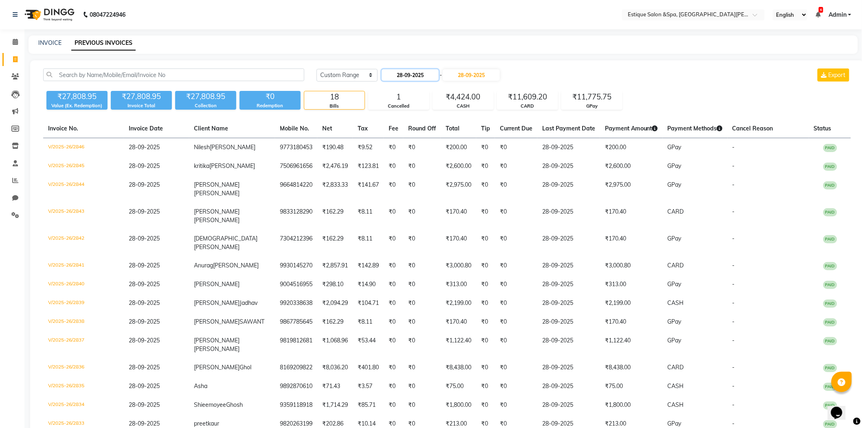
click at [409, 70] on input "28-09-2025" at bounding box center [410, 74] width 57 height 11
select select "9"
select select "2025"
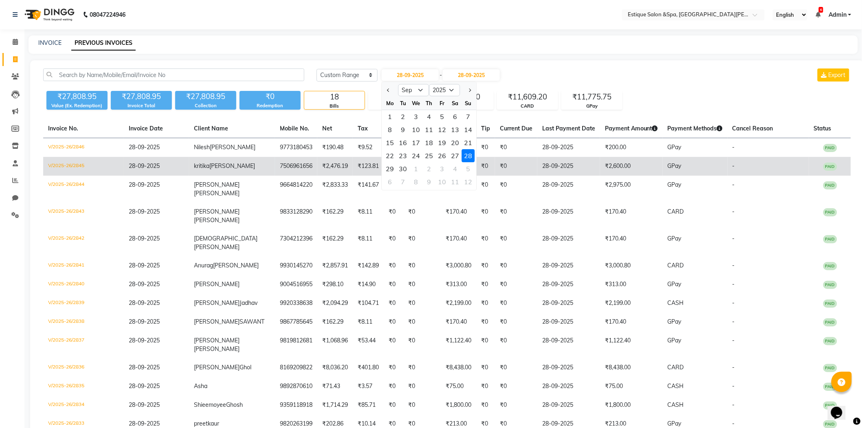
click at [403, 168] on td "₹0" at bounding box center [421, 166] width 37 height 19
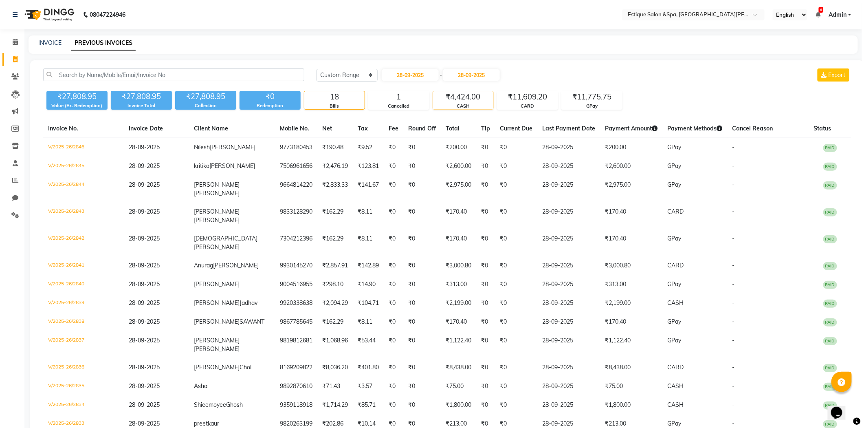
click at [456, 103] on div "CASH" at bounding box center [463, 106] width 60 height 7
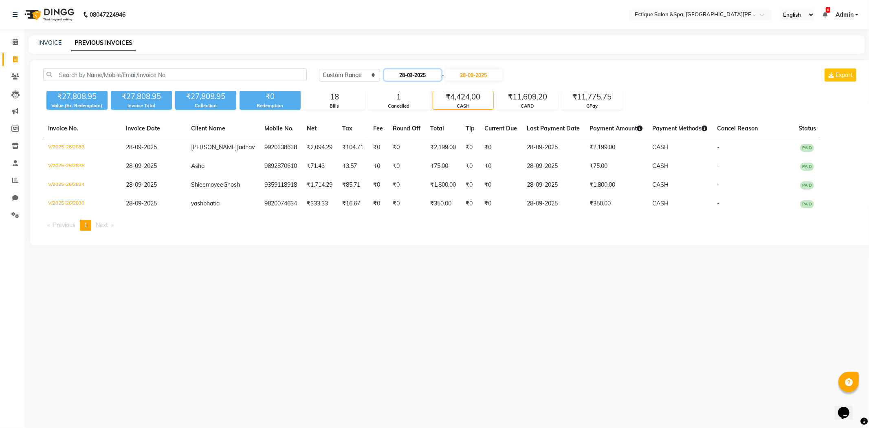
click at [414, 75] on input "28-09-2025" at bounding box center [412, 74] width 57 height 11
select select "9"
select select "2025"
drag, startPoint x: 390, startPoint y: 168, endPoint x: 464, endPoint y: 94, distance: 103.7
click at [391, 168] on div "29" at bounding box center [392, 168] width 13 height 13
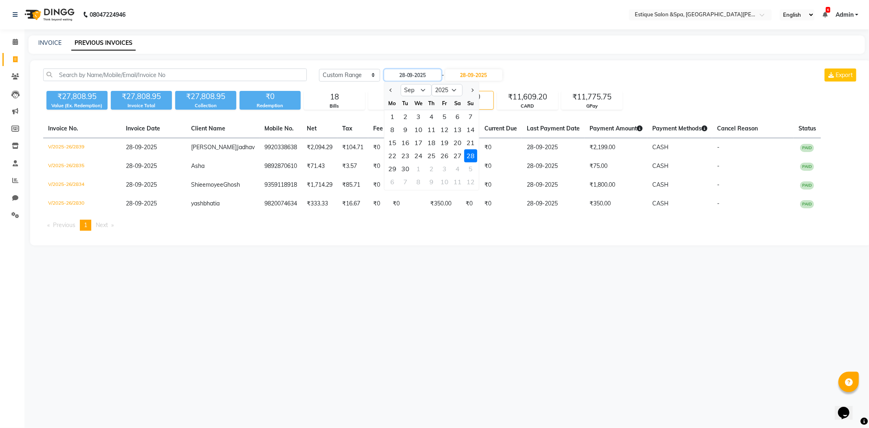
type input "29-09-2025"
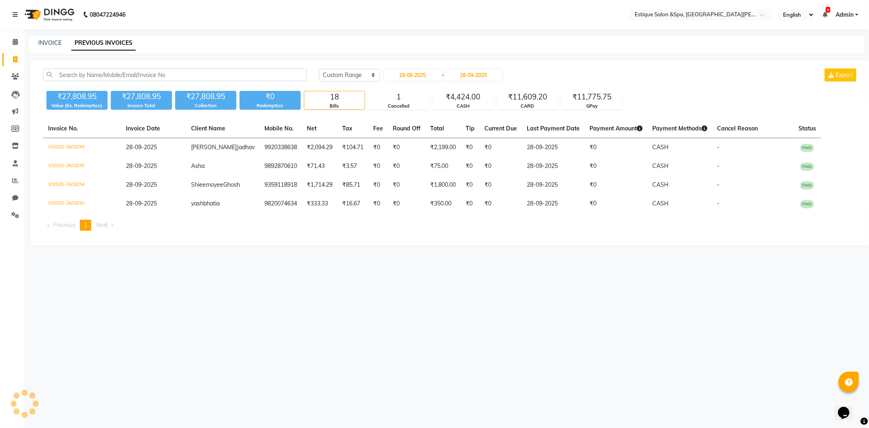
click at [478, 67] on div "Today Yesterday Custom Range 29-09-2025 - 28-09-2025 Export ₹27,808.95 Value (E…" at bounding box center [450, 152] width 841 height 185
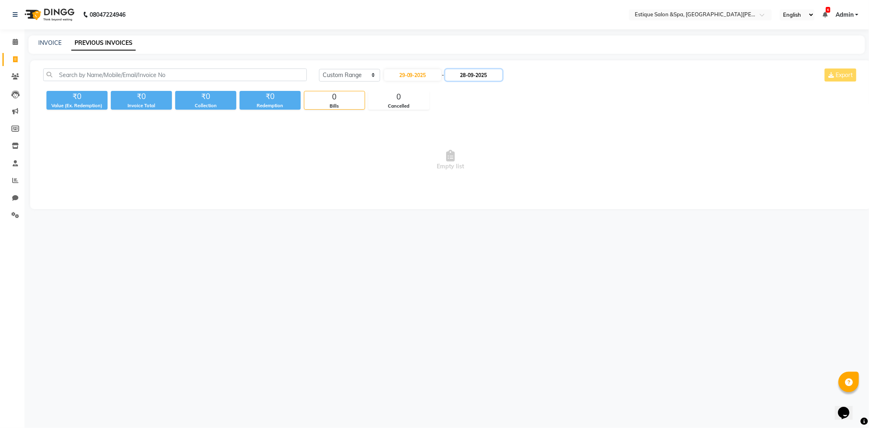
click at [484, 75] on input "28-09-2025" at bounding box center [473, 74] width 57 height 11
click at [455, 171] on div "29" at bounding box center [456, 168] width 13 height 13
type input "29-09-2025"
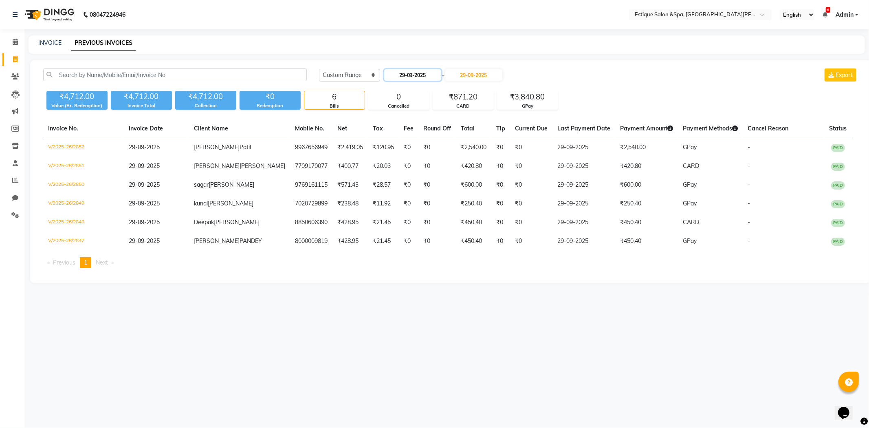
click at [413, 74] on input "29-09-2025" at bounding box center [412, 74] width 57 height 11
select select "9"
select select "2025"
click at [408, 168] on div "30" at bounding box center [405, 168] width 13 height 13
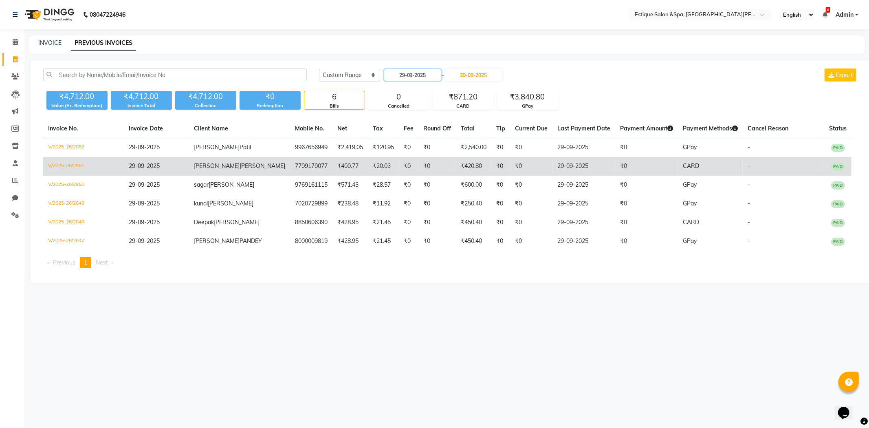
type input "30-09-2025"
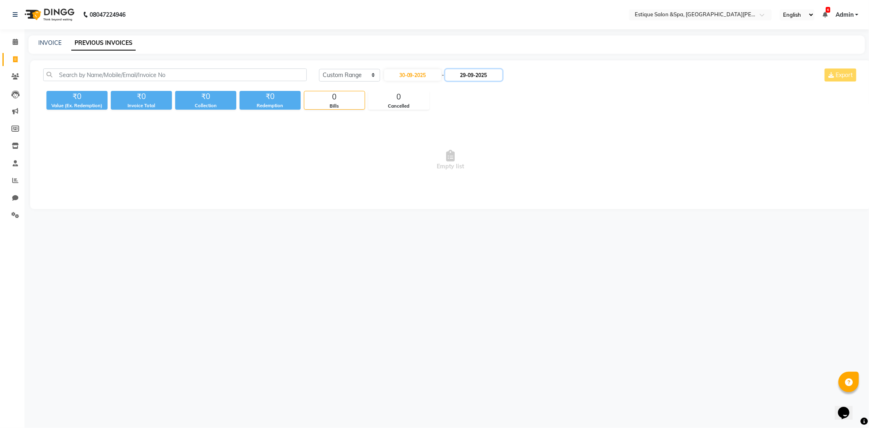
click at [474, 75] on input "29-09-2025" at bounding box center [473, 74] width 57 height 11
click at [470, 167] on div "30" at bounding box center [469, 168] width 13 height 13
type input "30-09-2025"
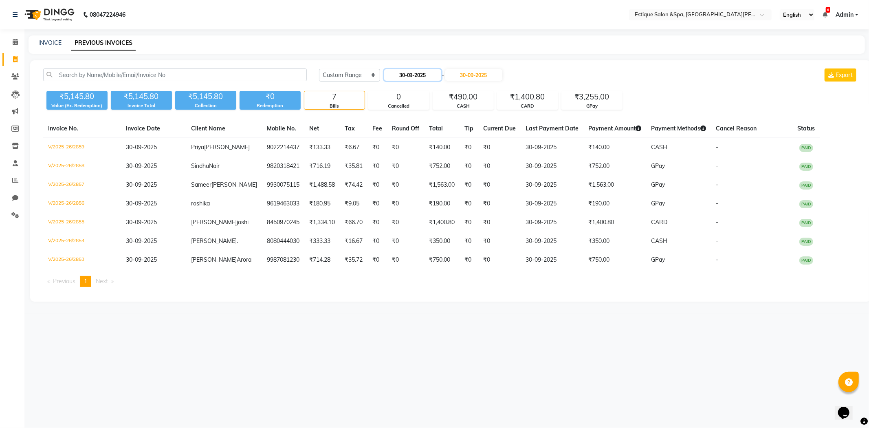
click at [414, 75] on input "30-09-2025" at bounding box center [412, 74] width 57 height 11
select select "9"
select select "2025"
click at [392, 169] on div "29" at bounding box center [392, 168] width 13 height 13
type input "29-09-2025"
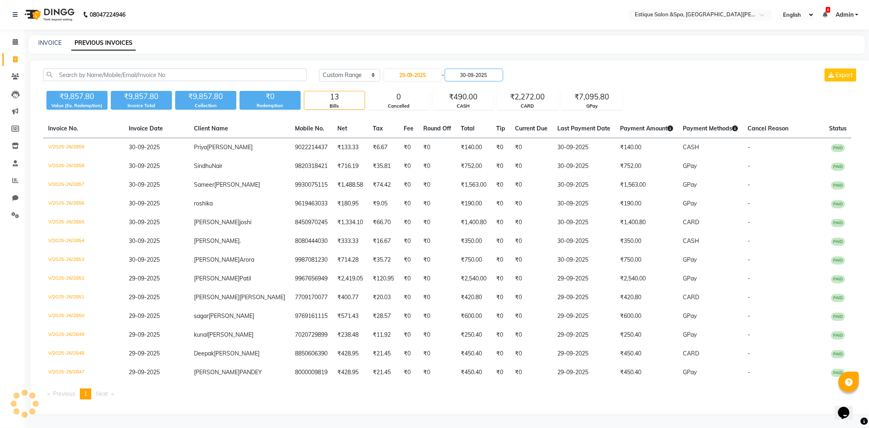
drag, startPoint x: 474, startPoint y: 75, endPoint x: 477, endPoint y: 81, distance: 7.1
click at [474, 74] on input "30-09-2025" at bounding box center [473, 74] width 57 height 11
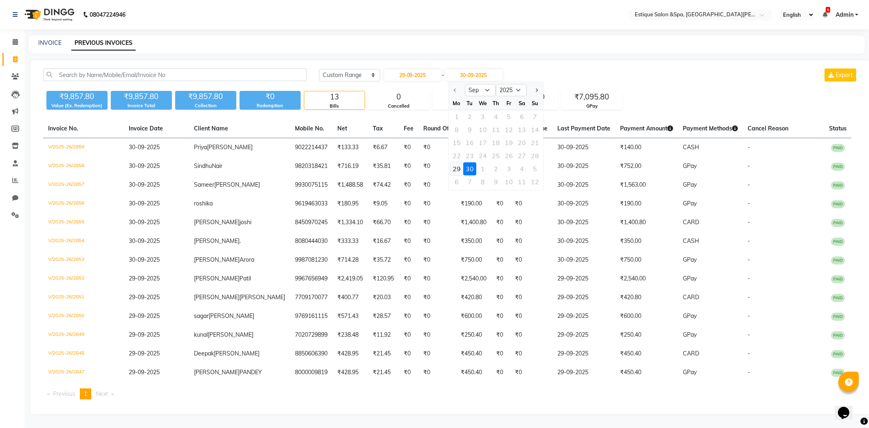
click at [456, 168] on div "29" at bounding box center [456, 168] width 13 height 13
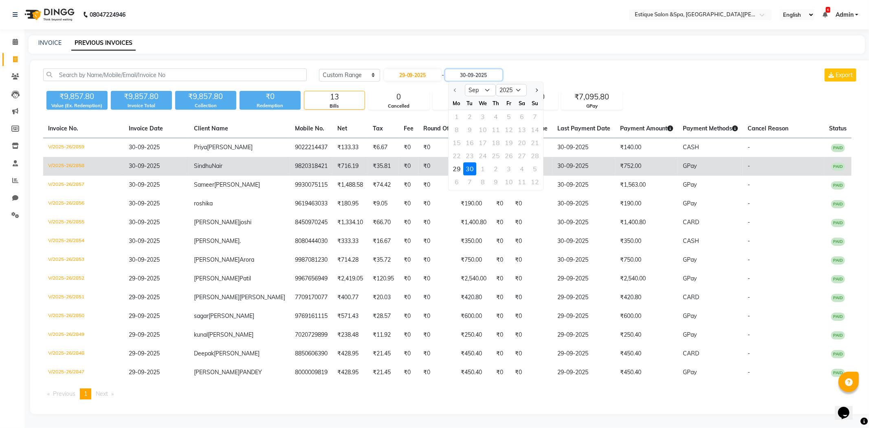
type input "29-09-2025"
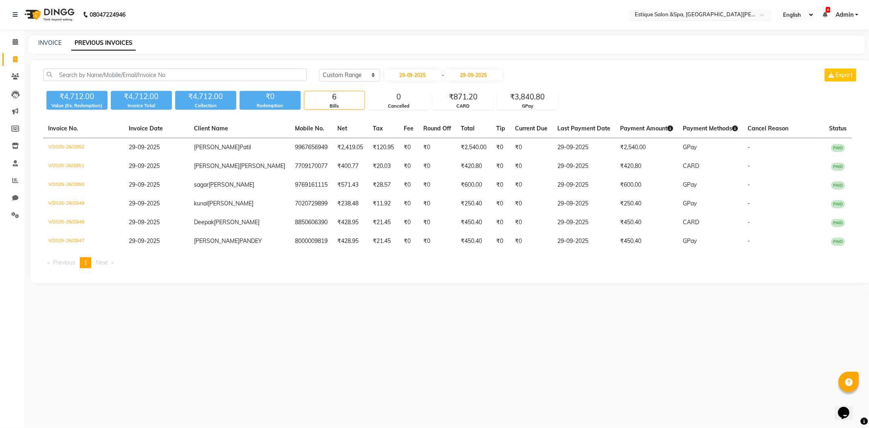
click at [676, 11] on input "text" at bounding box center [692, 15] width 118 height 8
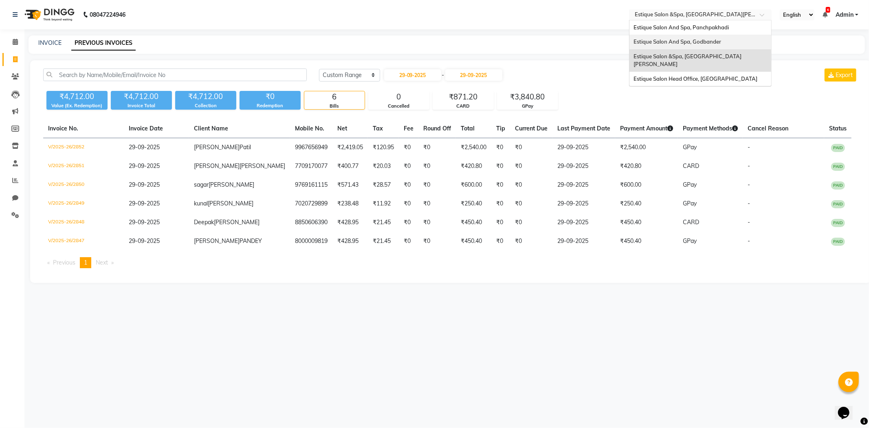
click at [694, 39] on span "Estique Salon And Spa, Godbander" at bounding box center [678, 41] width 88 height 7
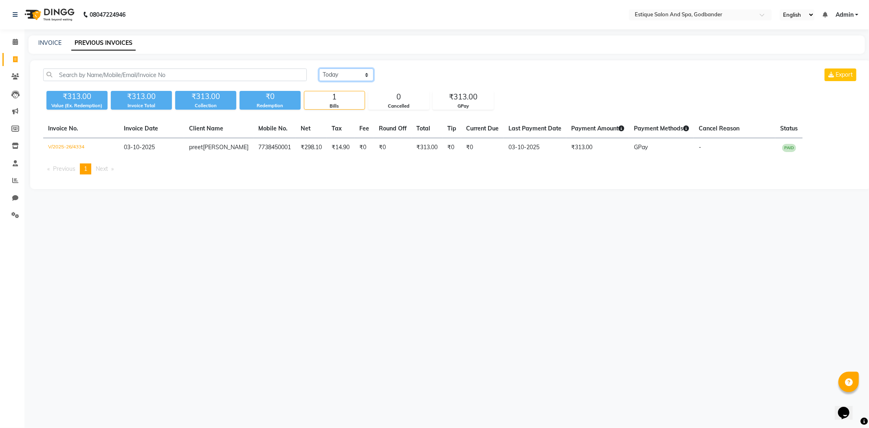
drag, startPoint x: 347, startPoint y: 76, endPoint x: 351, endPoint y: 76, distance: 4.5
click at [347, 76] on select "[DATE] [DATE] Custom Range" at bounding box center [346, 74] width 55 height 13
select select "range"
click at [319, 68] on select "[DATE] [DATE] Custom Range" at bounding box center [346, 74] width 55 height 13
click at [401, 72] on input "03-10-2025" at bounding box center [412, 74] width 57 height 11
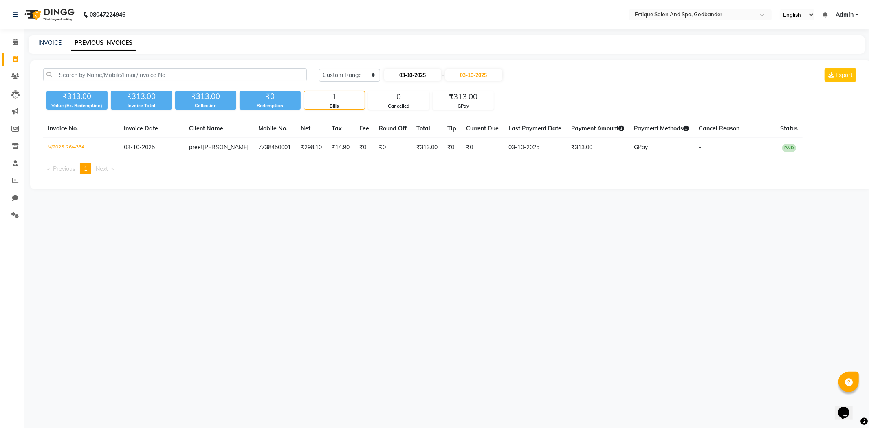
select select "10"
select select "2025"
click at [390, 91] on button "Previous month" at bounding box center [391, 90] width 7 height 13
select select "9"
click at [388, 115] on div "1" at bounding box center [392, 116] width 13 height 13
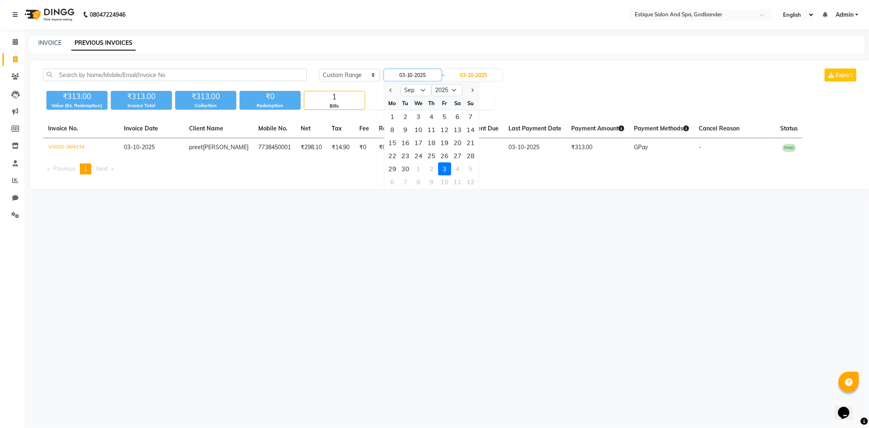
type input "01-09-2025"
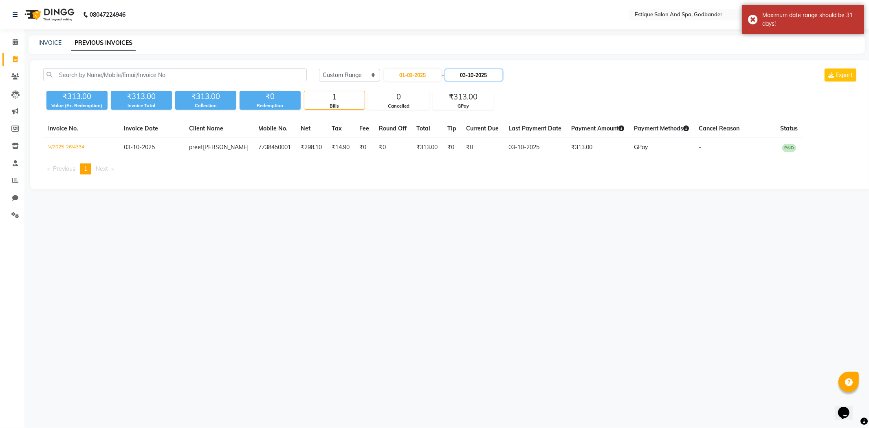
click at [481, 75] on input "03-10-2025" at bounding box center [473, 74] width 57 height 11
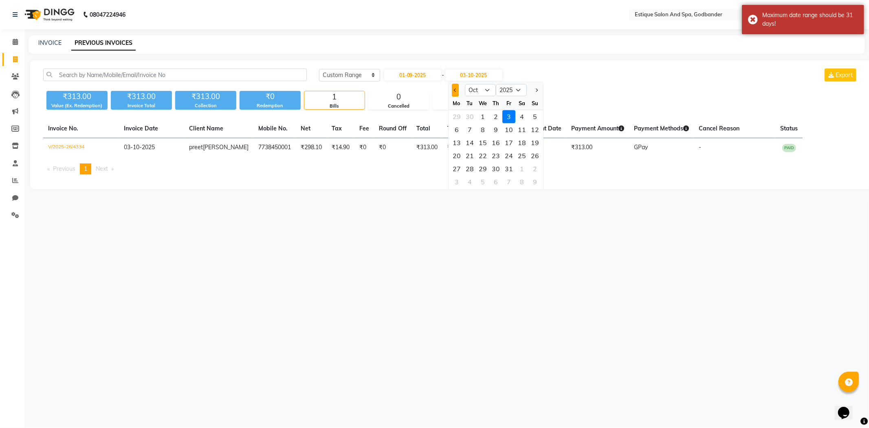
click at [457, 90] on span "Previous month" at bounding box center [455, 89] width 3 height 3
select select "9"
click at [471, 169] on div "30" at bounding box center [469, 168] width 13 height 13
type input "30-09-2025"
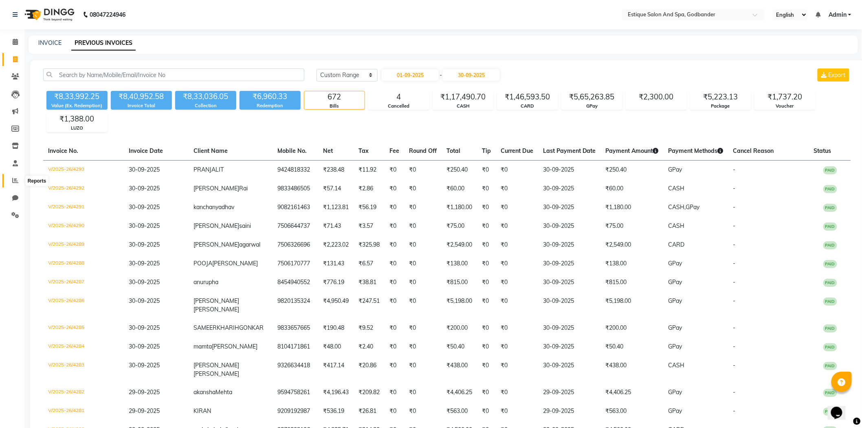
click at [12, 181] on icon at bounding box center [15, 180] width 6 height 6
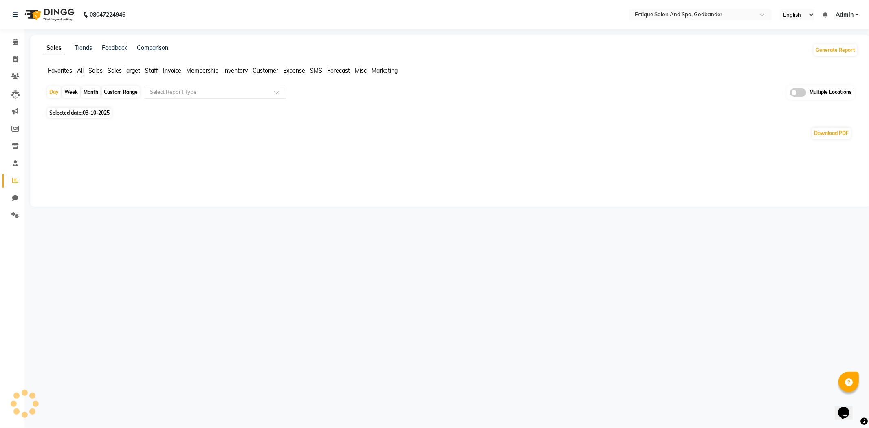
click at [212, 95] on input "text" at bounding box center [206, 92] width 117 height 8
click at [180, 169] on div "Product sales" at bounding box center [215, 172] width 142 height 16
click at [89, 93] on div "Month" at bounding box center [91, 91] width 19 height 11
select select "10"
select select "2025"
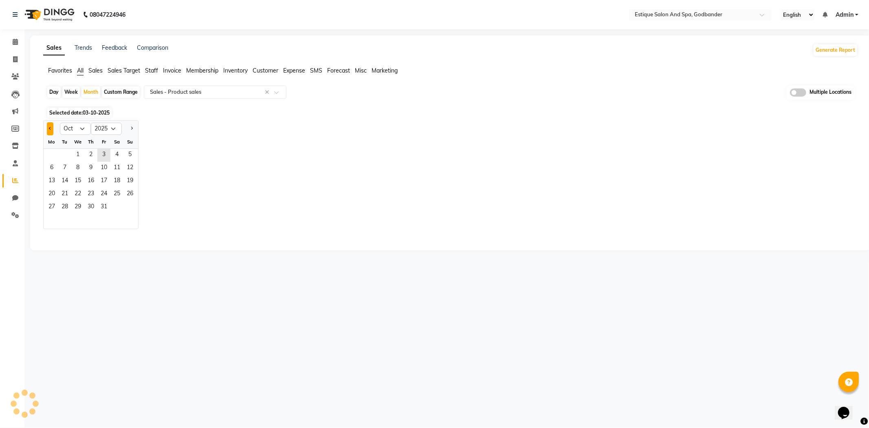
click at [51, 131] on button "Previous month" at bounding box center [50, 128] width 7 height 13
select select "9"
click at [53, 153] on span "1" at bounding box center [51, 155] width 13 height 13
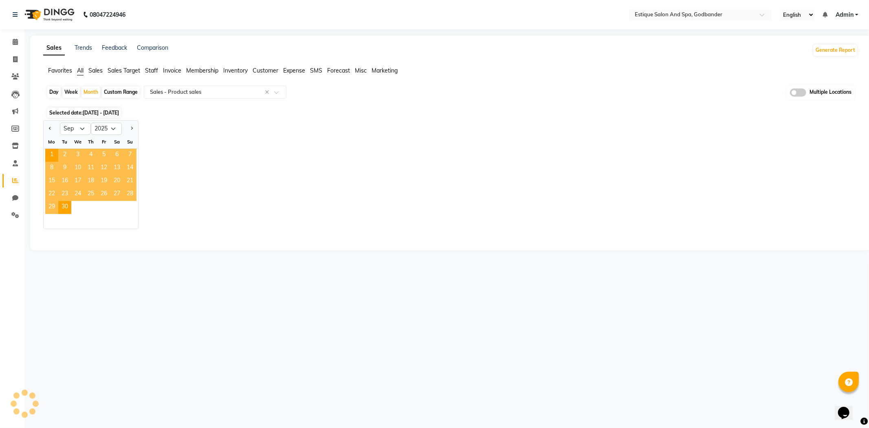
select select "filtered_report"
select select "csv"
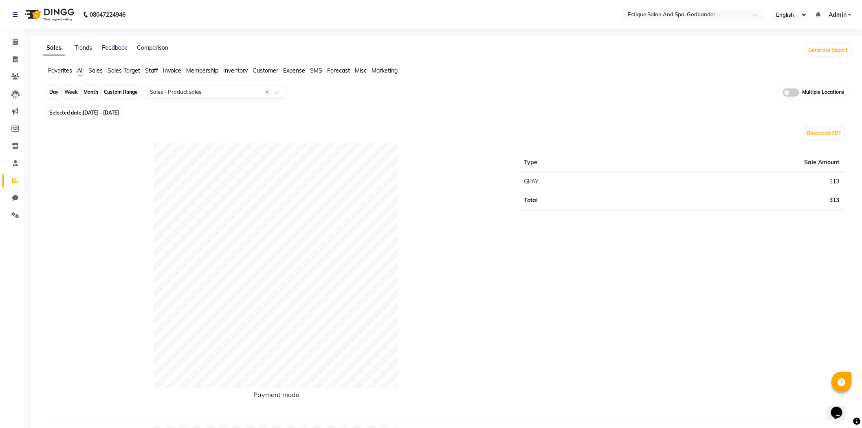
click at [94, 96] on div "Month" at bounding box center [91, 91] width 19 height 11
select select "9"
select select "2025"
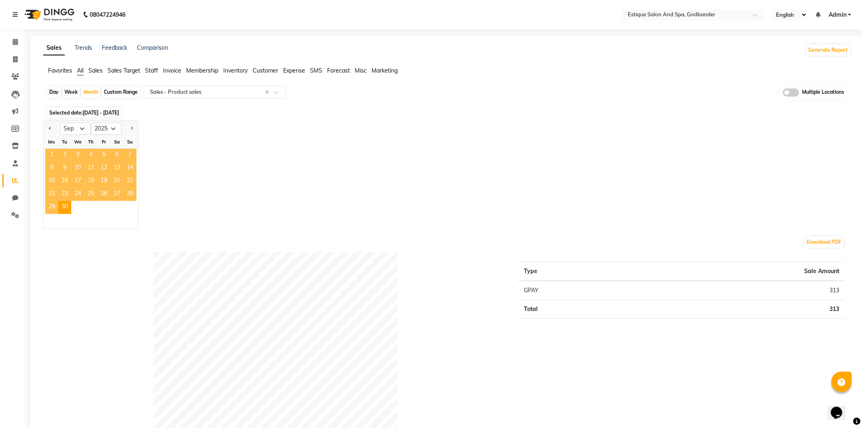
click at [53, 153] on span "1" at bounding box center [51, 155] width 13 height 13
click at [173, 91] on input "text" at bounding box center [206, 92] width 117 height 8
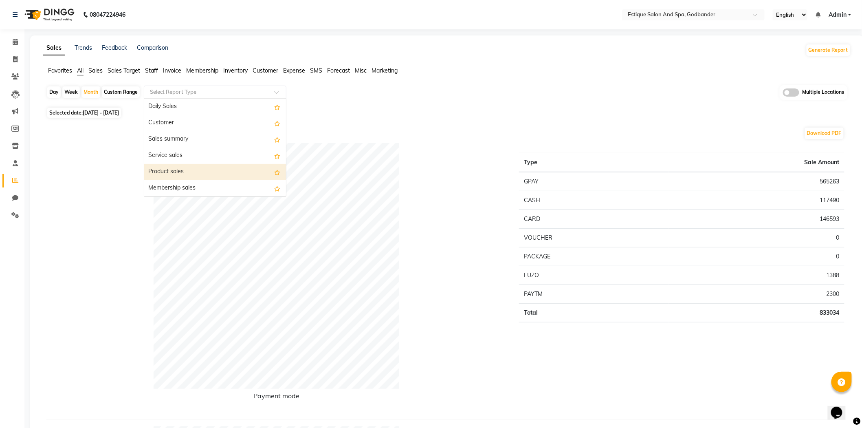
click at [165, 172] on div "Product sales" at bounding box center [215, 172] width 142 height 16
select select "filtered_report"
select select "csv"
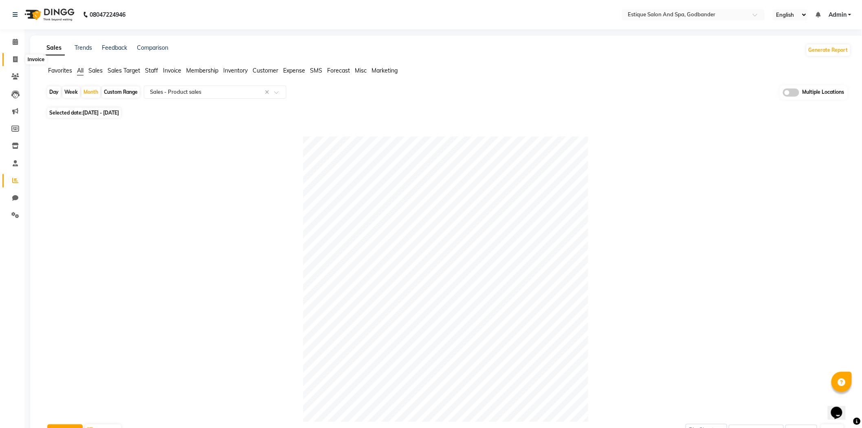
click at [13, 56] on icon at bounding box center [15, 59] width 4 height 6
select select "service"
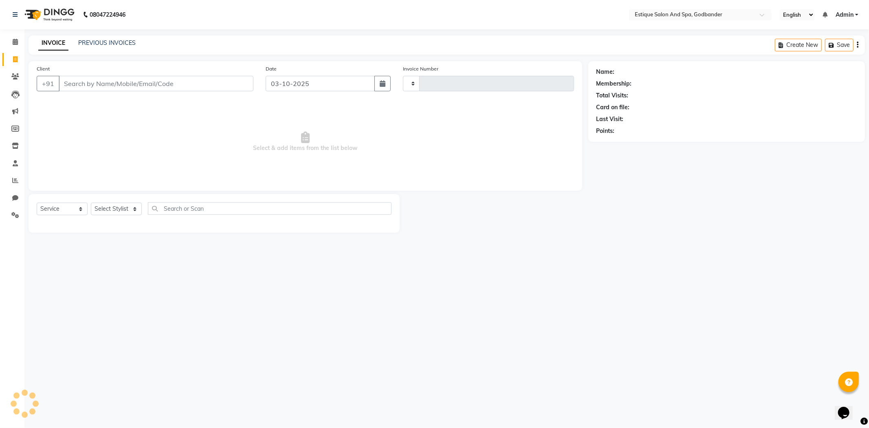
type input "4335"
select select "6103"
click at [100, 45] on link "PREVIOUS INVOICES" at bounding box center [106, 42] width 57 height 7
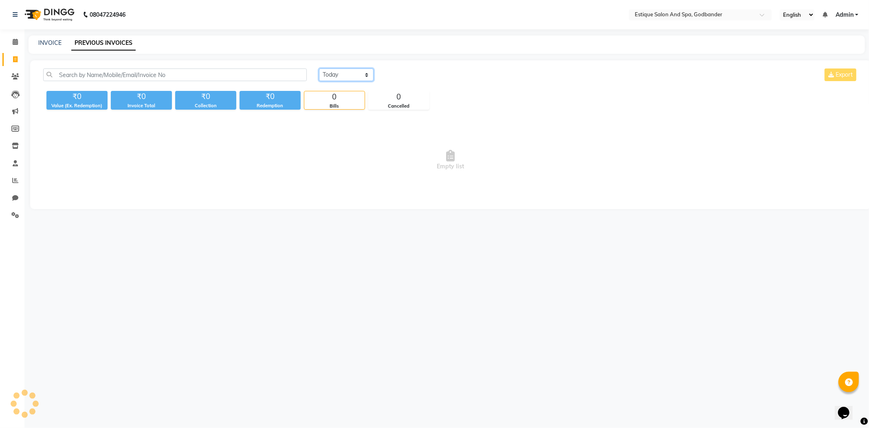
drag, startPoint x: 330, startPoint y: 72, endPoint x: 333, endPoint y: 77, distance: 5.1
click at [330, 72] on select "[DATE] [DATE] Custom Range" at bounding box center [346, 74] width 55 height 13
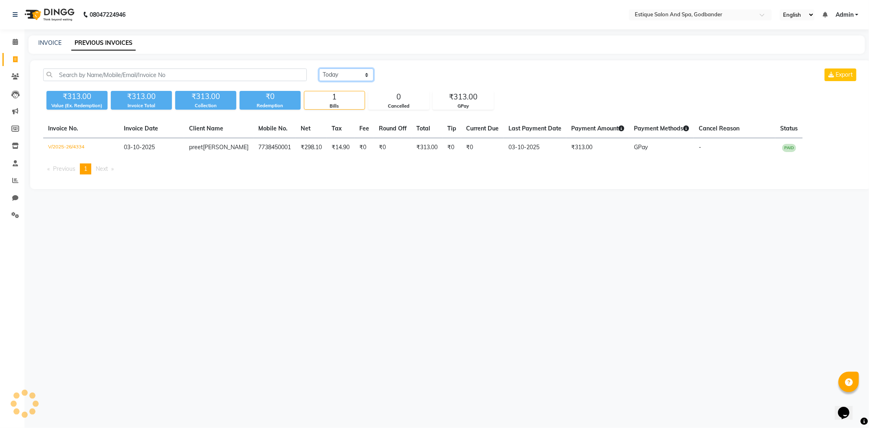
select select "range"
click at [319, 68] on select "[DATE] [DATE] Custom Range" at bounding box center [346, 74] width 55 height 13
click at [414, 74] on input "03-10-2025" at bounding box center [412, 74] width 57 height 11
select select "10"
select select "2025"
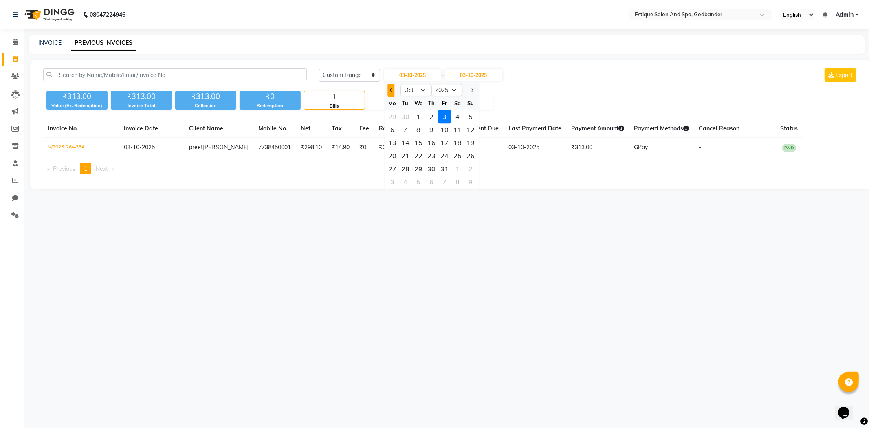
click at [390, 88] on button "Previous month" at bounding box center [391, 90] width 7 height 13
select select "9"
click at [394, 115] on div "1" at bounding box center [392, 116] width 13 height 13
type input "01-09-2025"
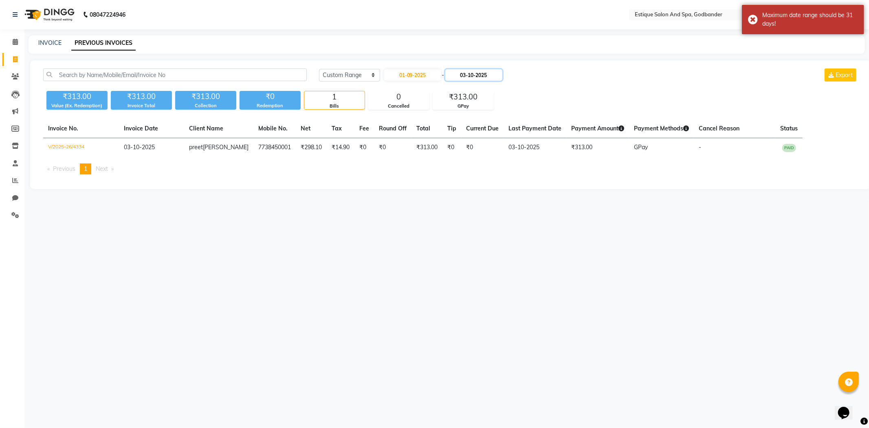
click at [485, 75] on input "03-10-2025" at bounding box center [473, 74] width 57 height 11
select select "10"
click at [474, 116] on div "30" at bounding box center [469, 116] width 13 height 13
type input "30-09-2025"
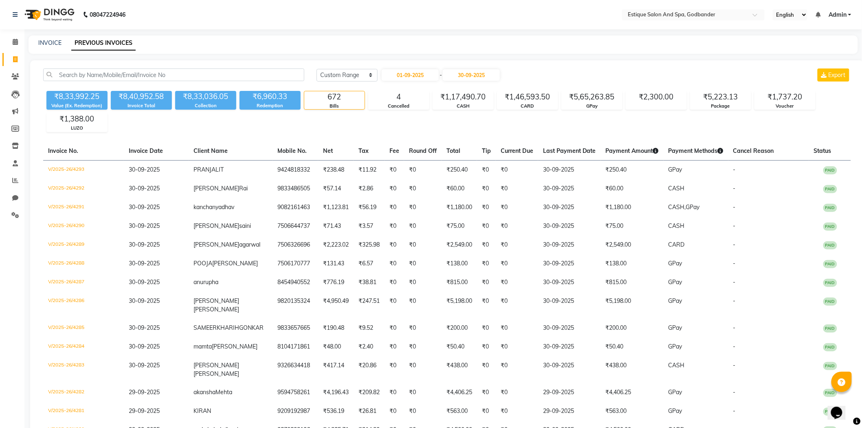
drag, startPoint x: 851, startPoint y: 18, endPoint x: 846, endPoint y: 20, distance: 5.0
click at [850, 18] on ul "English ENGLISH Español العربية मराठी हिंदी ગુજરાતી தமிழ் 中文 Notifications noth…" at bounding box center [812, 14] width 87 height 11
click at [844, 13] on span "Admin" at bounding box center [838, 15] width 18 height 9
click at [801, 56] on link "Sign out" at bounding box center [810, 56] width 75 height 13
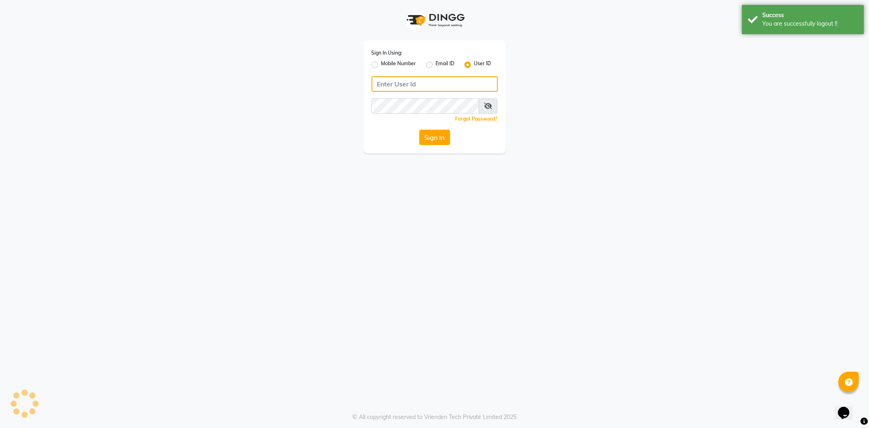
type input "7710904999"
click at [381, 63] on label "Mobile Number" at bounding box center [398, 65] width 35 height 10
click at [381, 63] on input "Mobile Number" at bounding box center [383, 62] width 5 height 5
radio input "true"
radio input "false"
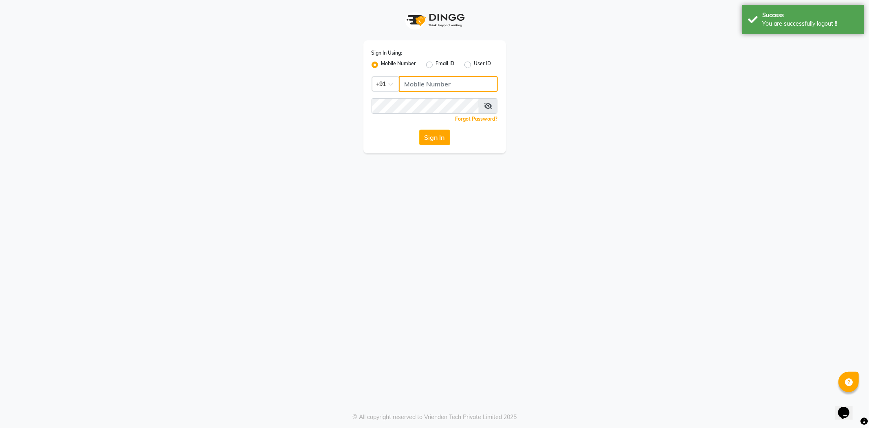
click at [420, 84] on input "Username" at bounding box center [448, 83] width 99 height 15
type input "7710904999"
click at [435, 139] on button "Sign In" at bounding box center [434, 137] width 31 height 15
